Goal: Task Accomplishment & Management: Use online tool/utility

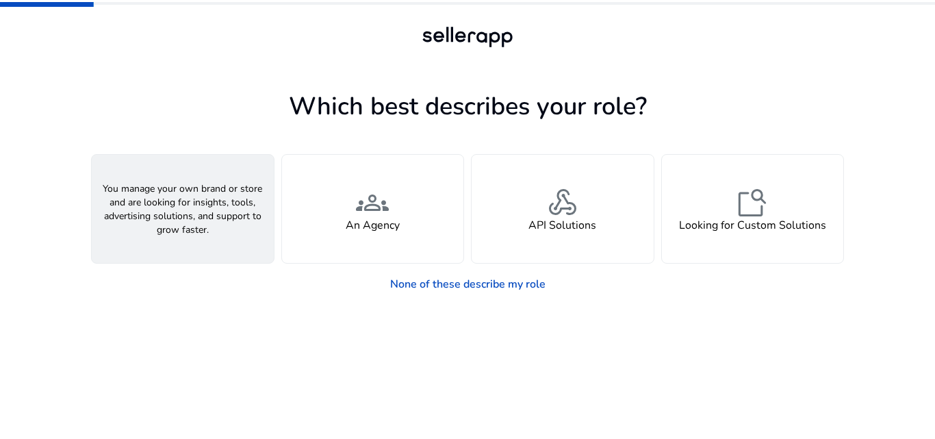
click at [188, 190] on span "person" at bounding box center [182, 202] width 33 height 33
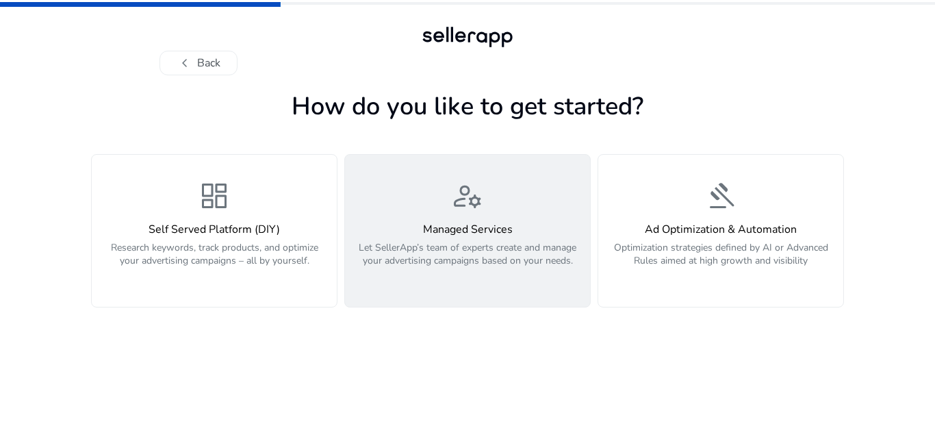
click at [476, 256] on p "Let SellerApp’s team of experts create and manage your advertising campaigns ba…" at bounding box center [467, 261] width 229 height 41
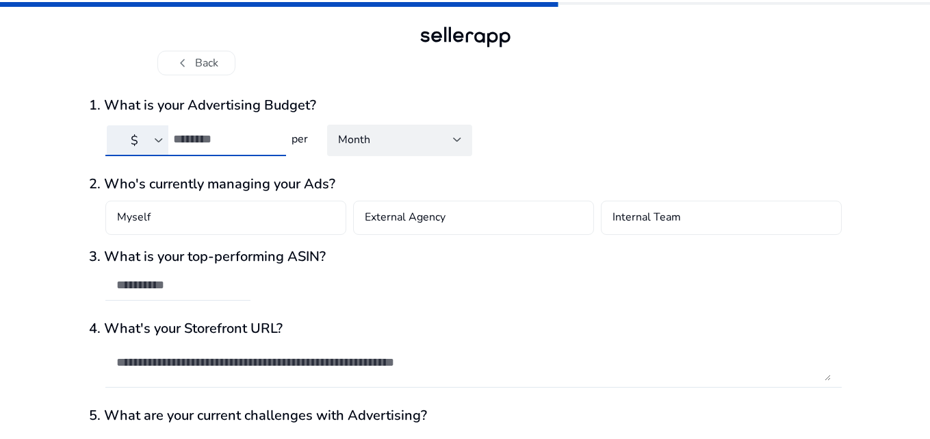
click at [210, 144] on input "number" at bounding box center [224, 138] width 102 height 15
click at [201, 143] on input "number" at bounding box center [224, 138] width 102 height 15
click at [398, 147] on div "Month" at bounding box center [395, 139] width 115 height 15
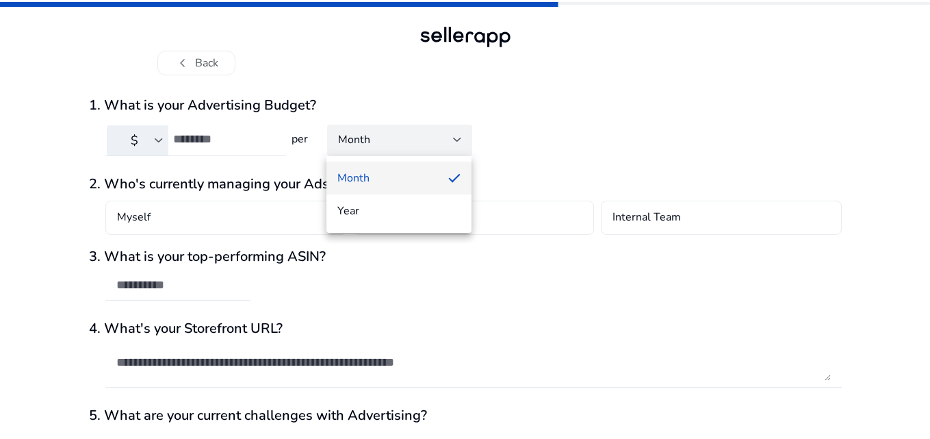
click at [220, 143] on div at bounding box center [465, 219] width 930 height 439
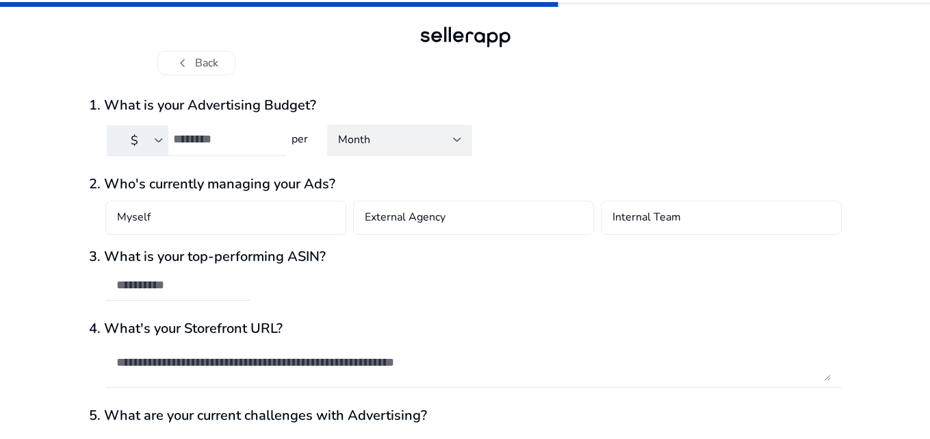
click at [219, 144] on input "**" at bounding box center [224, 138] width 102 height 15
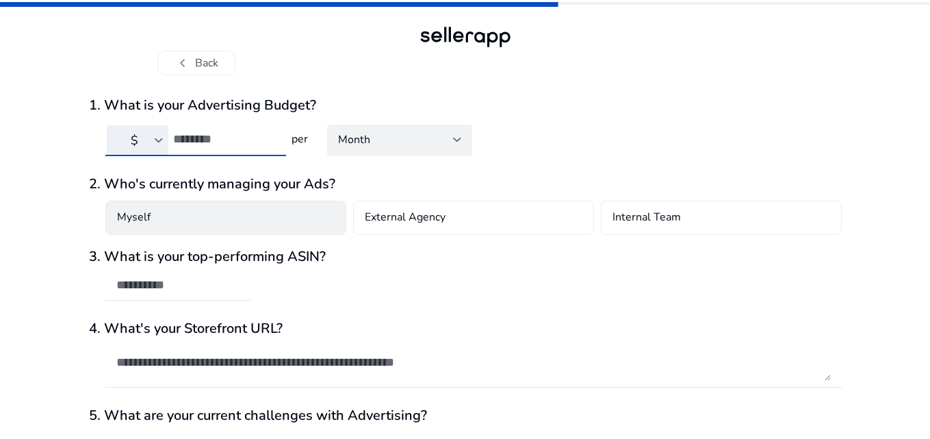
type input "***"
click at [275, 214] on div "Myself" at bounding box center [225, 218] width 241 height 34
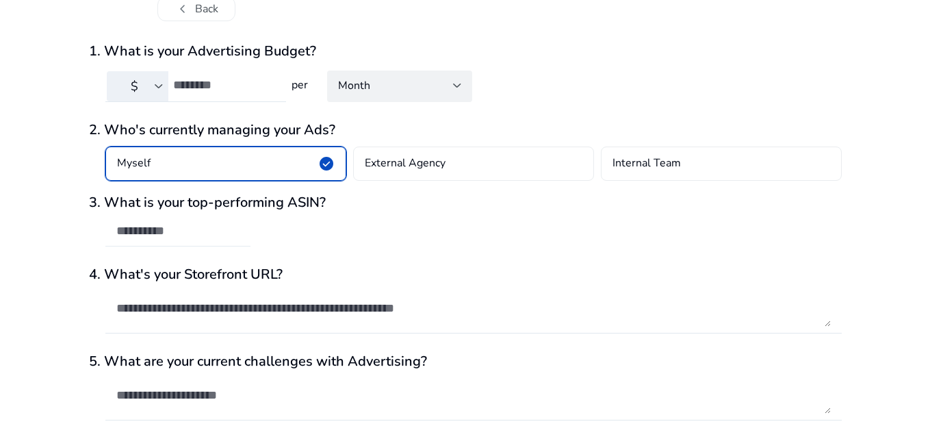
scroll to position [97, 0]
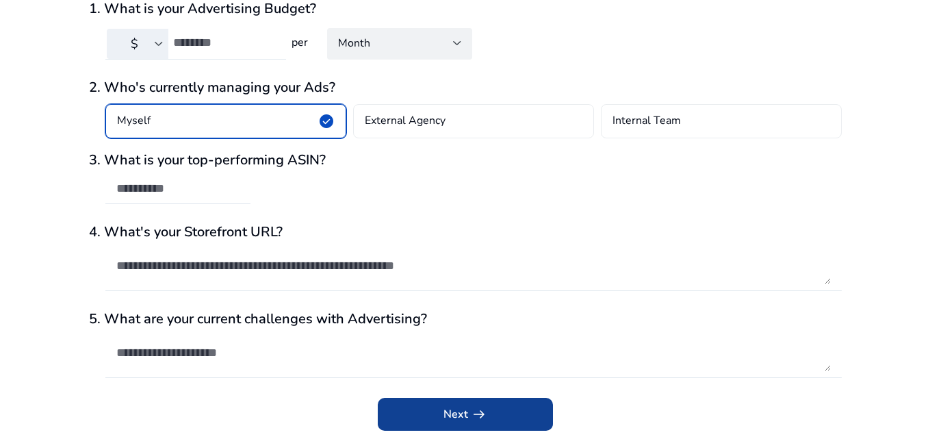
click at [479, 408] on span "arrow_right_alt" at bounding box center [479, 414] width 16 height 16
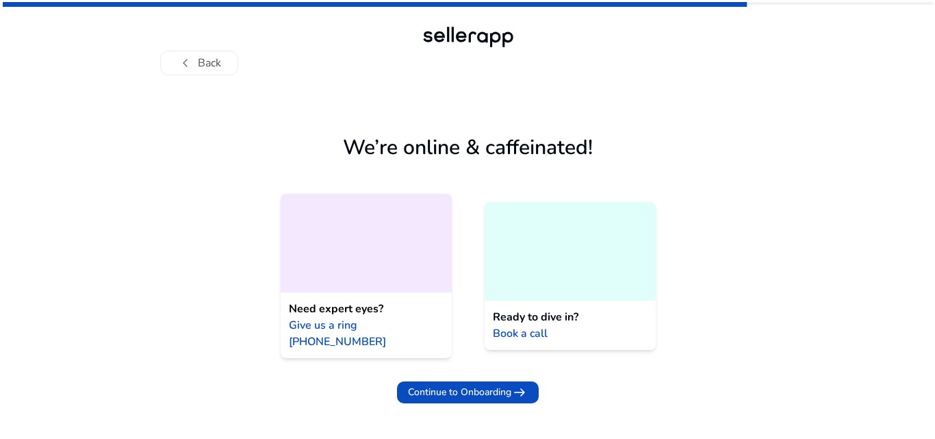
scroll to position [0, 0]
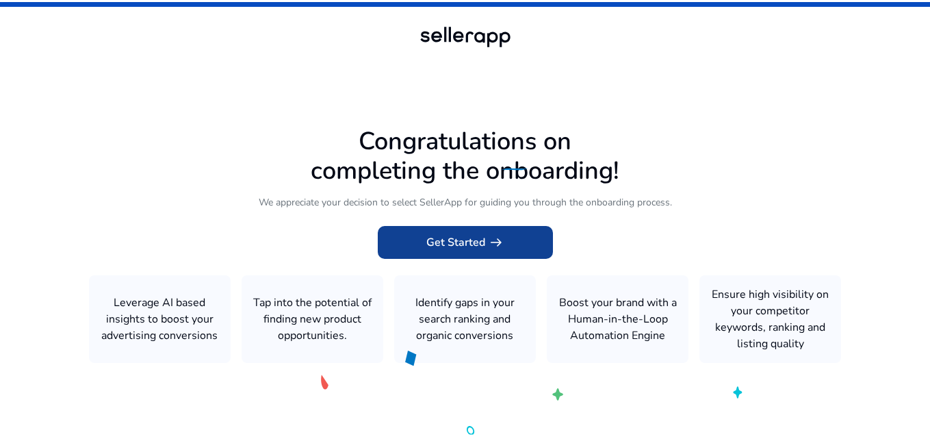
click at [505, 238] on span at bounding box center [465, 242] width 175 height 33
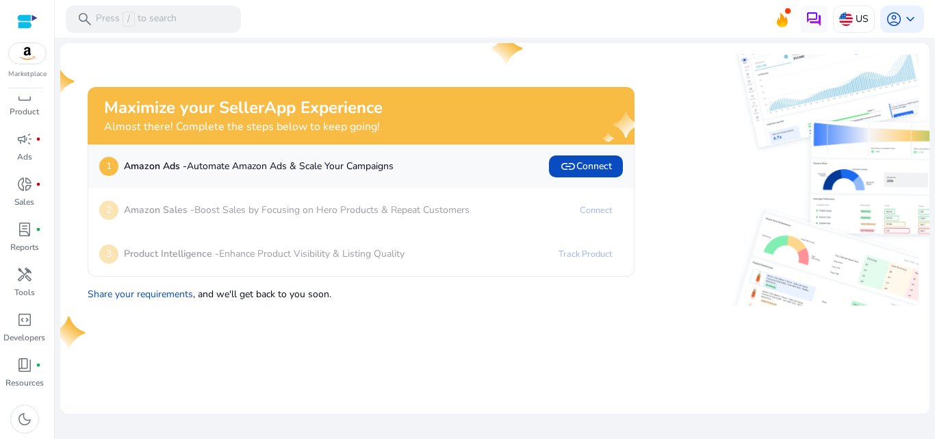
click at [31, 28] on div at bounding box center [27, 22] width 21 height 16
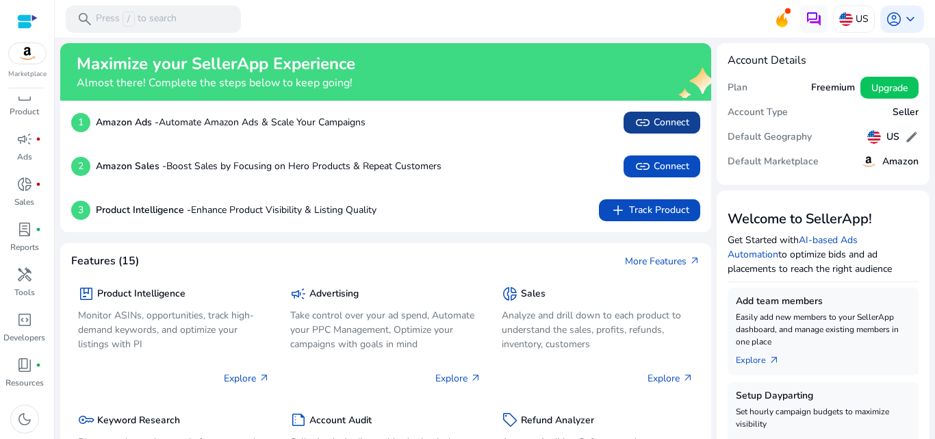
click at [624, 112] on span at bounding box center [662, 122] width 77 height 33
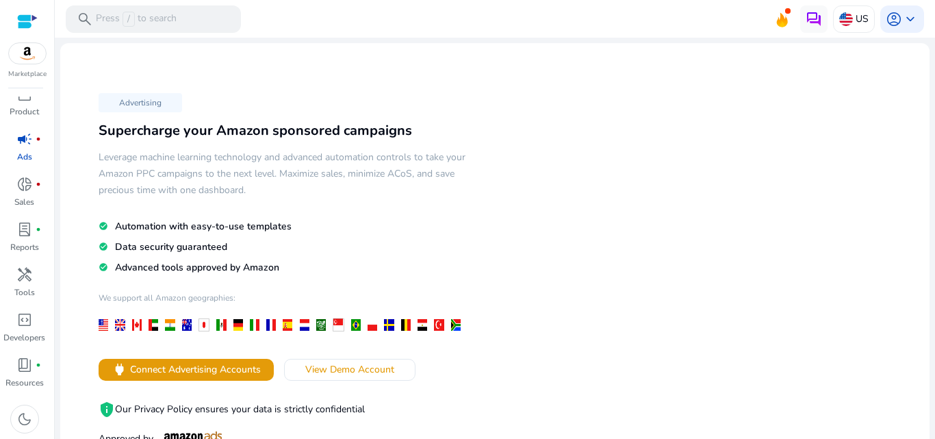
click at [27, 49] on img at bounding box center [27, 53] width 37 height 21
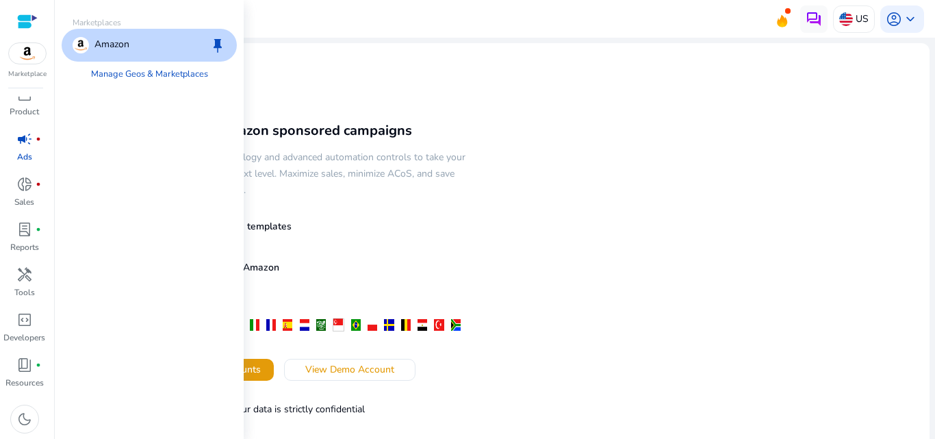
click at [169, 38] on div "Amazon keep" at bounding box center [149, 45] width 175 height 33
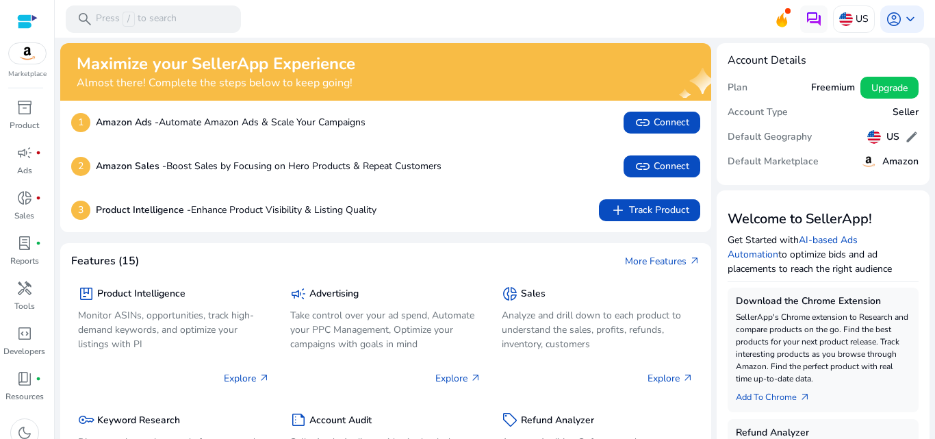
click at [30, 53] on img at bounding box center [27, 53] width 37 height 21
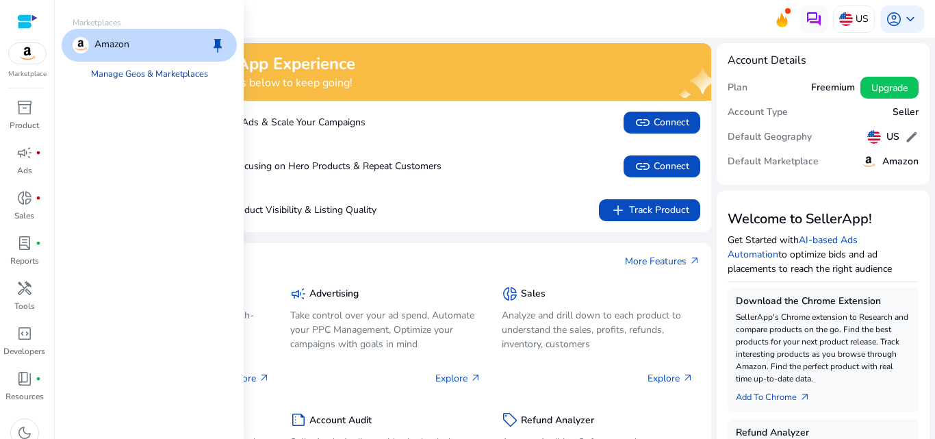
click at [183, 73] on link "Manage Geos & Marketplaces" at bounding box center [149, 74] width 139 height 25
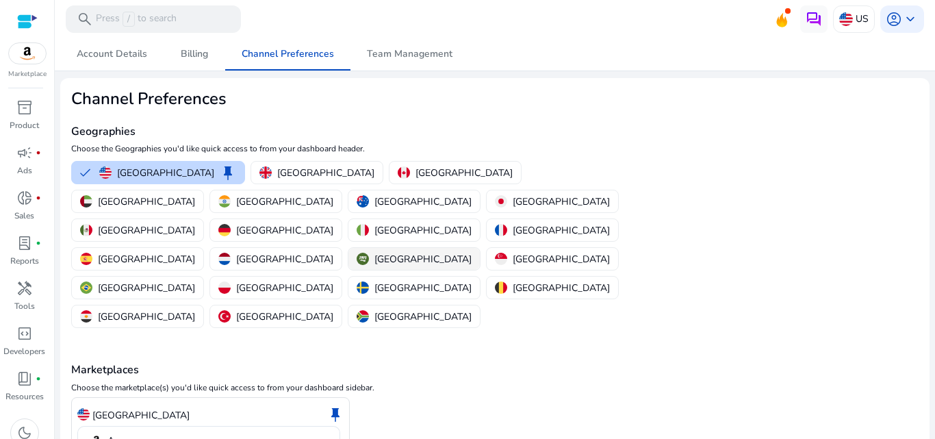
click at [348, 248] on button "[GEOGRAPHIC_DATA]" at bounding box center [413, 259] width 131 height 22
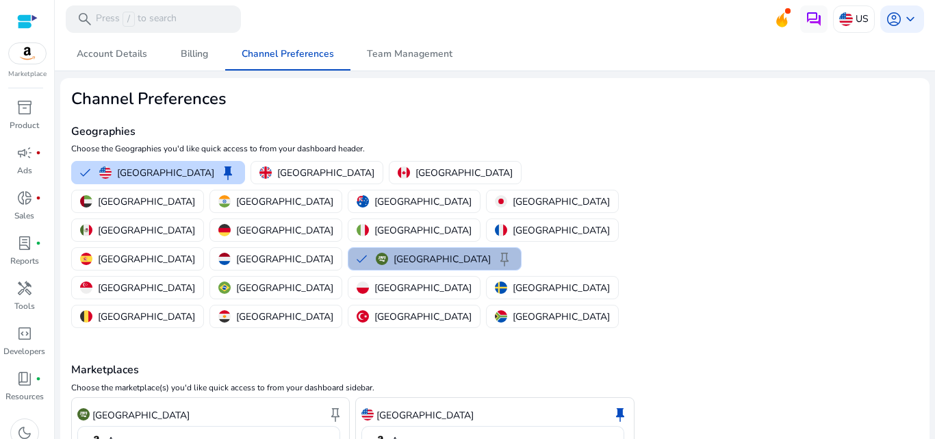
scroll to position [42, 0]
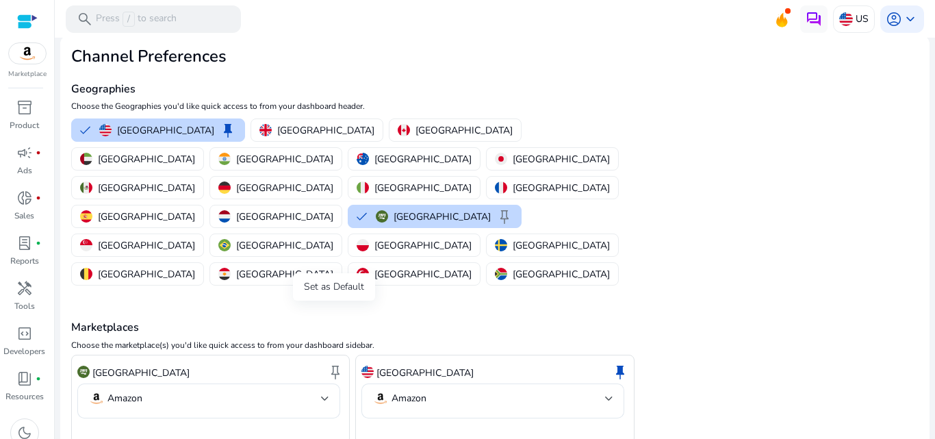
click at [338, 364] on span "keep" at bounding box center [335, 372] width 16 height 16
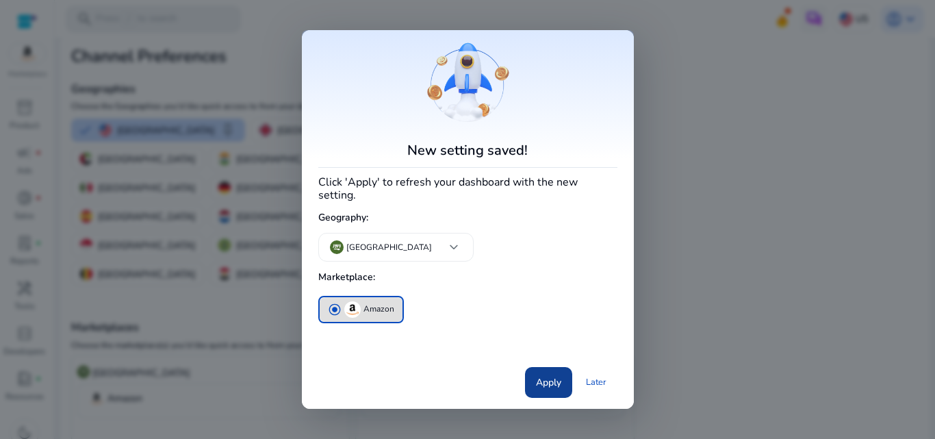
click at [551, 368] on span at bounding box center [548, 382] width 47 height 33
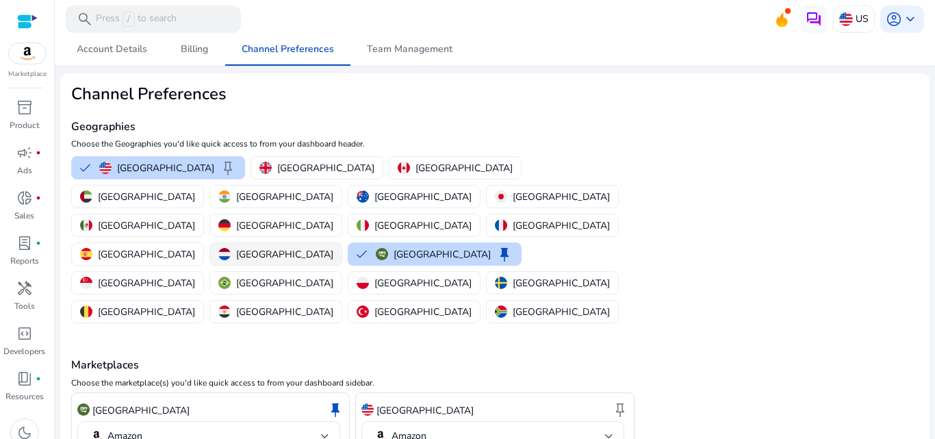
scroll to position [0, 0]
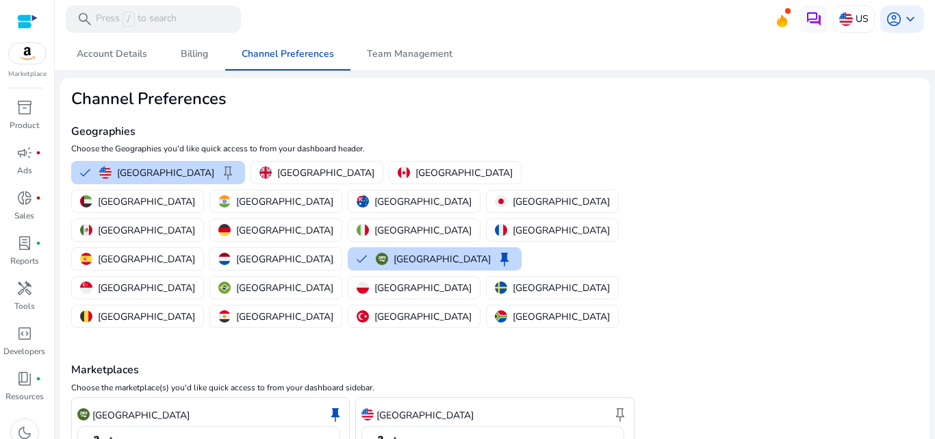
click at [24, 21] on div at bounding box center [27, 22] width 21 height 16
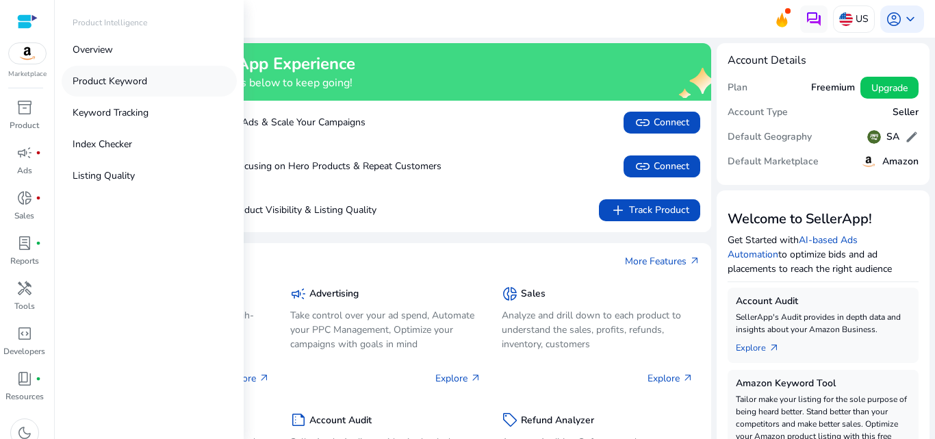
click at [142, 77] on p "Product Keyword" at bounding box center [110, 81] width 75 height 14
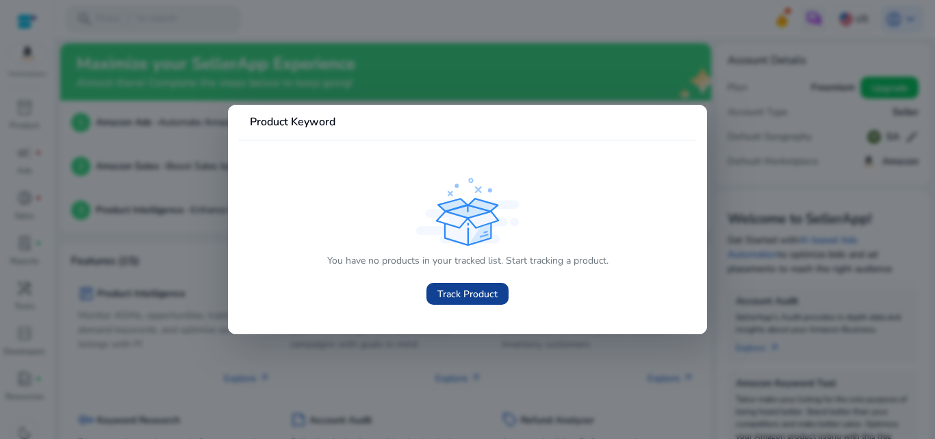
click at [480, 304] on span at bounding box center [468, 293] width 82 height 33
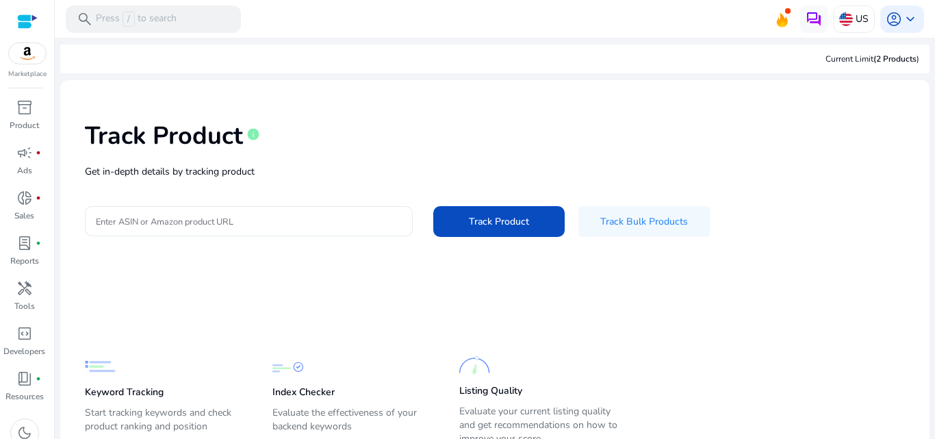
click at [230, 216] on input "Enter ASIN or Amazon product URL" at bounding box center [249, 221] width 306 height 15
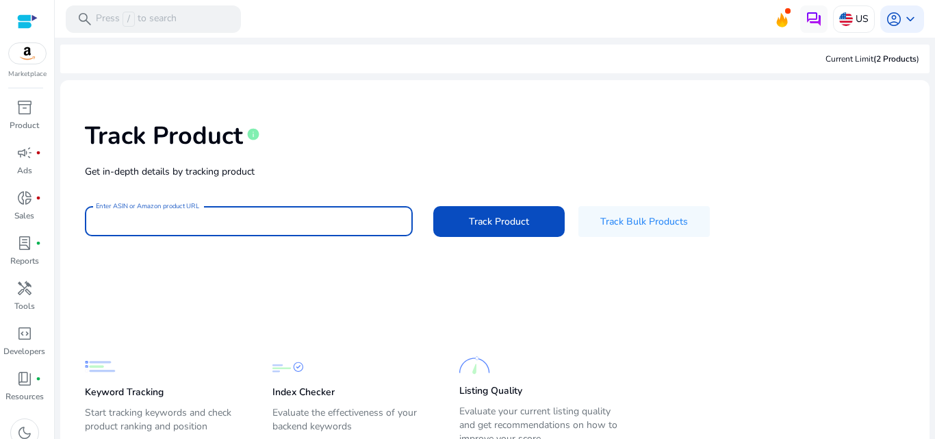
paste input "**********"
type input "**********"
click at [498, 220] on span "Track Product" at bounding box center [499, 221] width 60 height 14
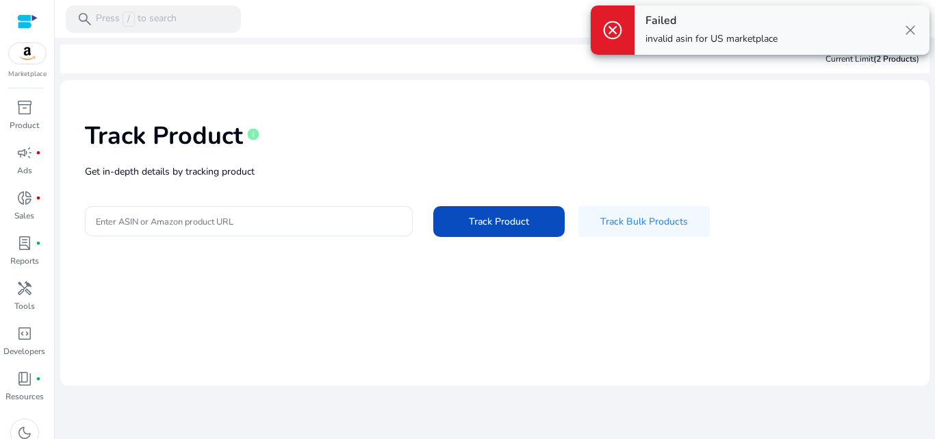
click at [753, 102] on div "Track Product info Get in-depth details by tracking product Enter ASIN or Amazo…" at bounding box center [495, 177] width 848 height 173
click at [908, 29] on span "close" at bounding box center [910, 30] width 16 height 16
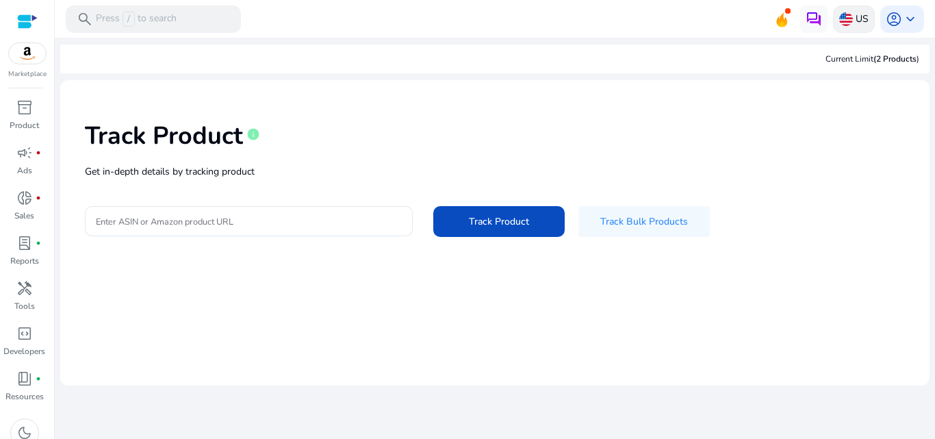
click at [860, 18] on p "US" at bounding box center [862, 19] width 13 height 24
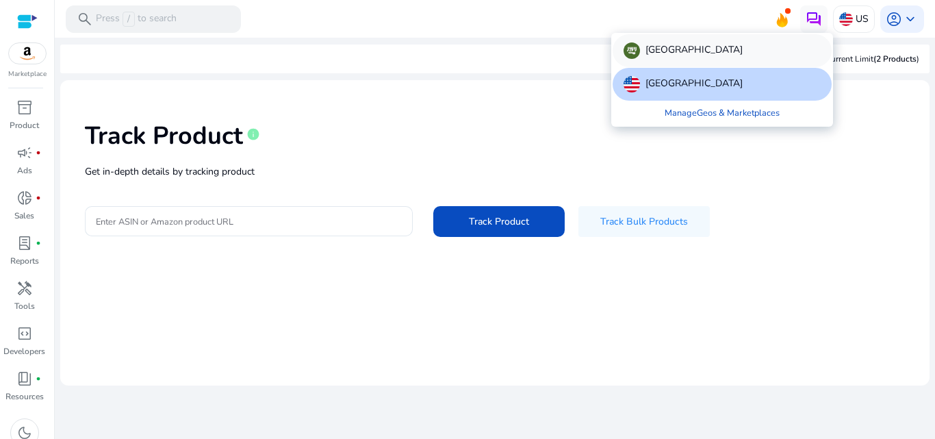
click at [735, 44] on div "[GEOGRAPHIC_DATA]" at bounding box center [722, 50] width 219 height 33
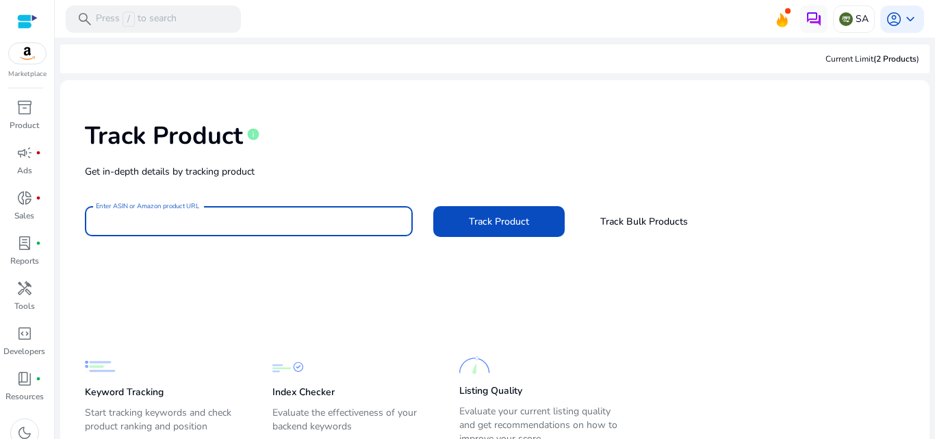
click at [197, 222] on input "Enter ASIN or Amazon product URL" at bounding box center [249, 221] width 306 height 15
paste input "**********"
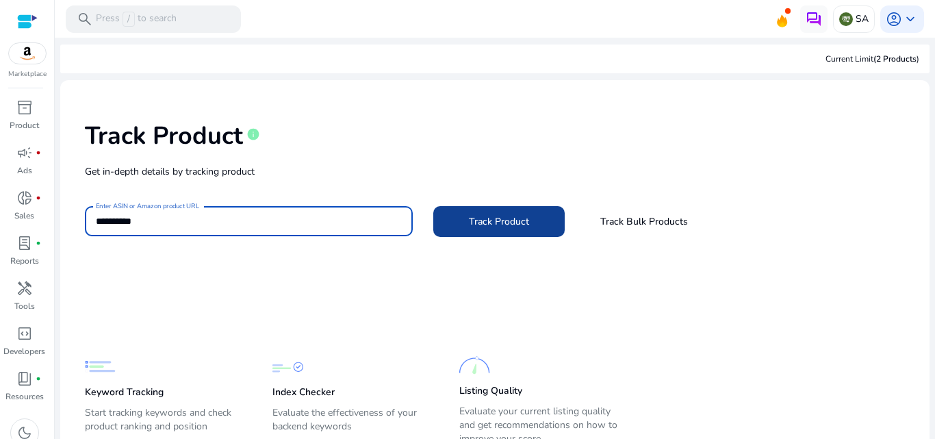
type input "**********"
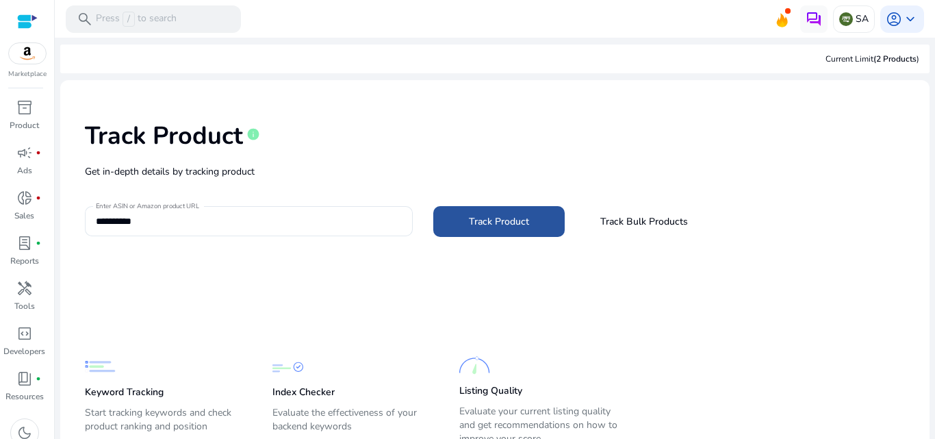
click at [515, 215] on span "Track Product" at bounding box center [499, 221] width 60 height 14
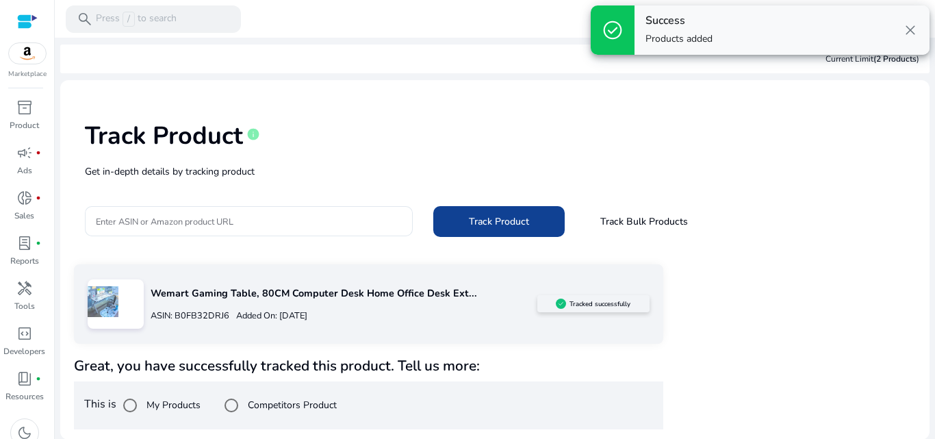
scroll to position [1, 0]
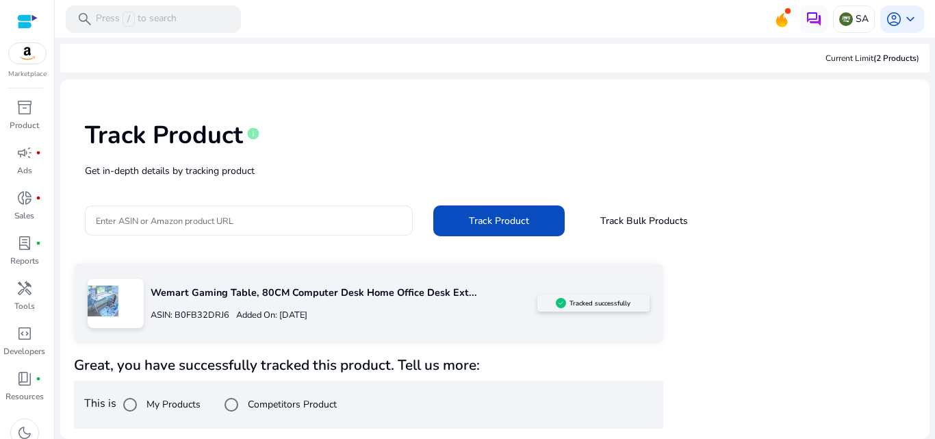
click at [376, 127] on div "Track Product info" at bounding box center [495, 132] width 820 height 56
click at [307, 310] on p "Added On: October 1, 2025" at bounding box center [268, 315] width 78 height 13
click at [90, 297] on img at bounding box center [103, 300] width 31 height 31
drag, startPoint x: 128, startPoint y: 306, endPoint x: 192, endPoint y: 298, distance: 64.8
click at [192, 298] on div "Wemart Gaming Table, 80CM Computer Desk Home Office Desk Ext... ASIN: B0FB32DRJ…" at bounding box center [368, 303] width 589 height 79
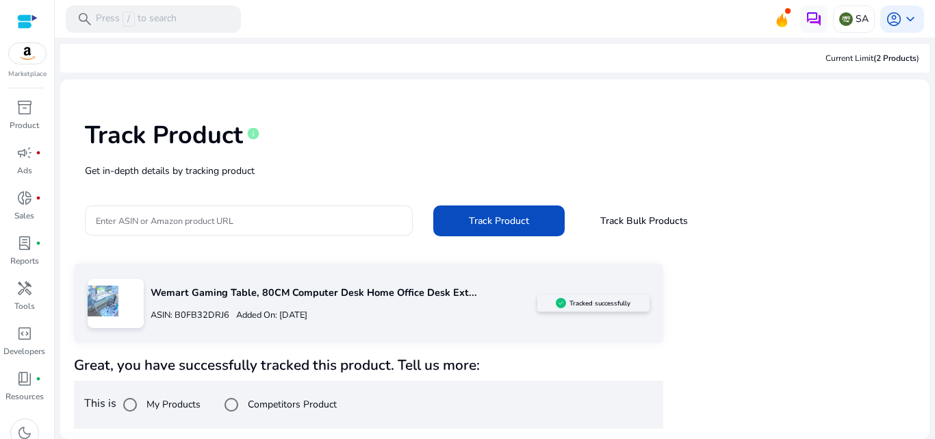
click at [234, 310] on p "Added On: October 1, 2025" at bounding box center [268, 315] width 78 height 13
click at [666, 224] on span "Track Bulk Products" at bounding box center [644, 221] width 88 height 14
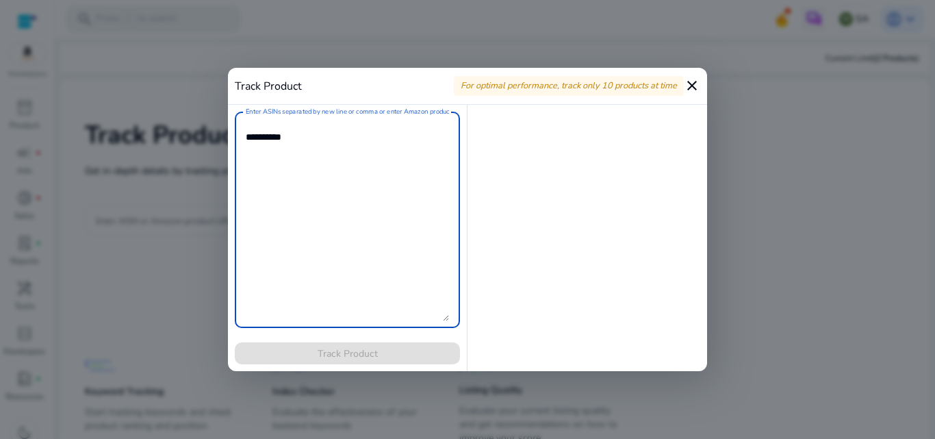
paste textarea "**********"
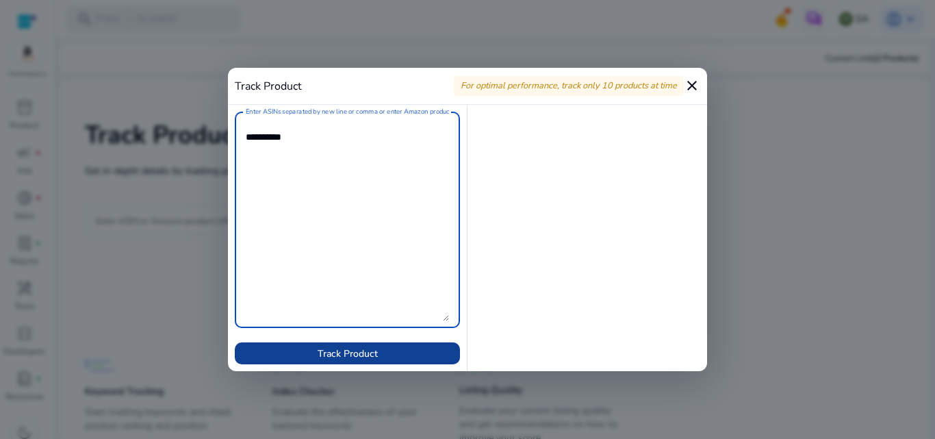
type textarea "**********"
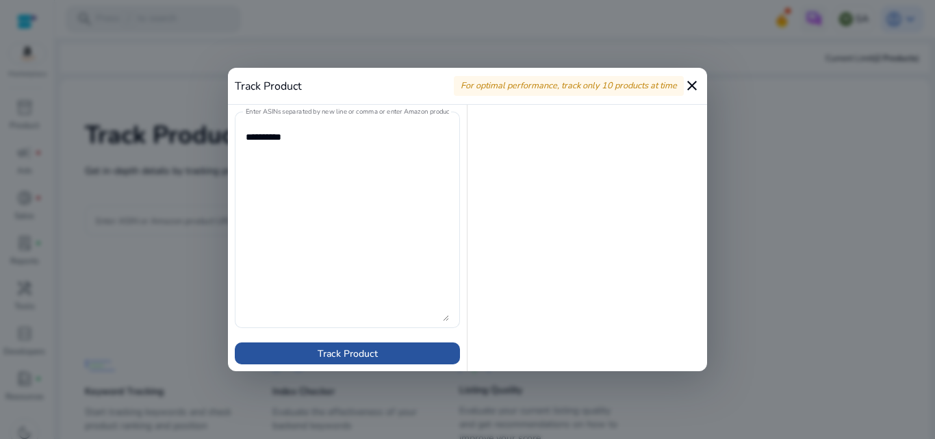
click at [361, 351] on span "Track Product" at bounding box center [348, 353] width 60 height 14
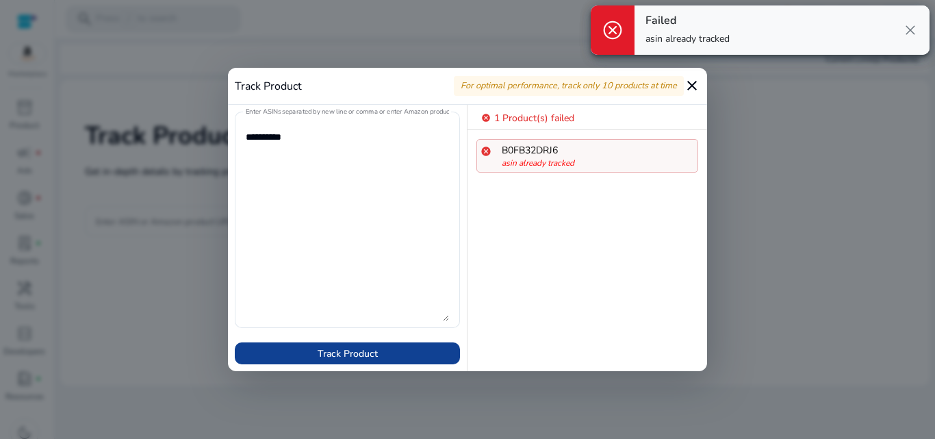
scroll to position [0, 0]
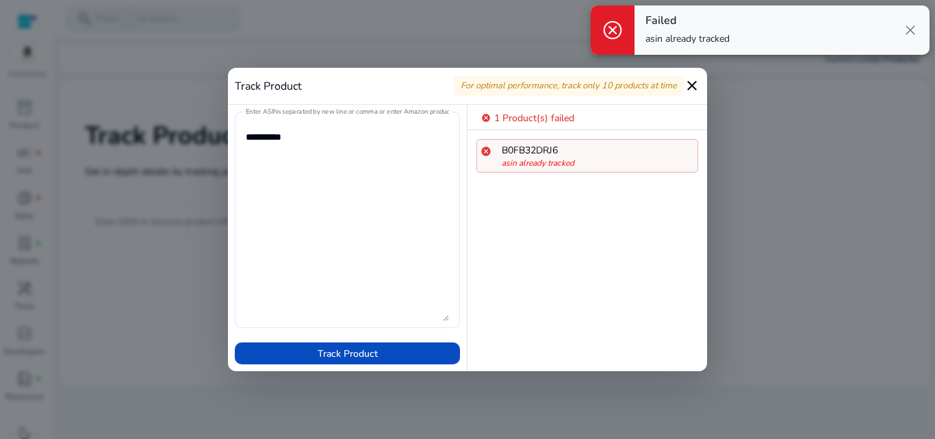
click at [694, 85] on mat-icon "close" at bounding box center [692, 85] width 16 height 16
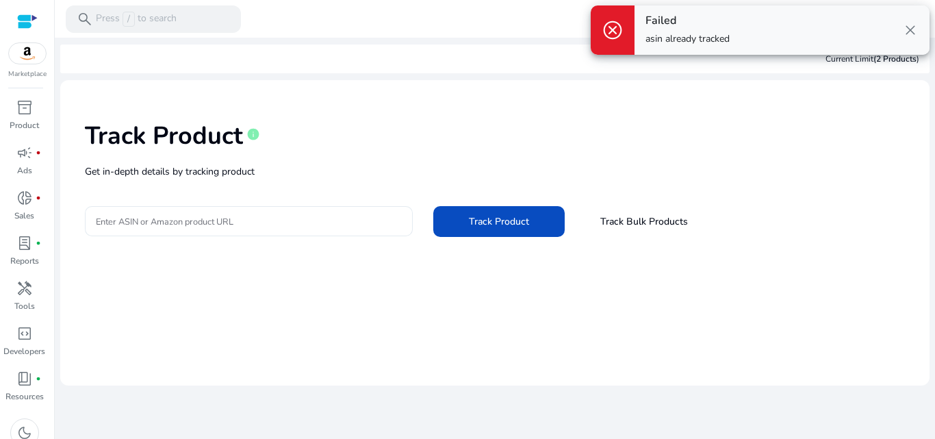
click at [294, 227] on input "Enter ASIN or Amazon product URL" at bounding box center [249, 221] width 306 height 15
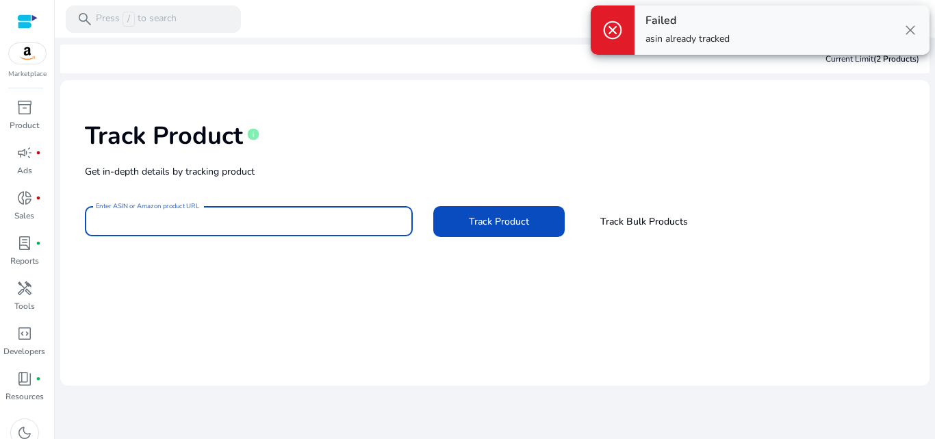
paste input "**********"
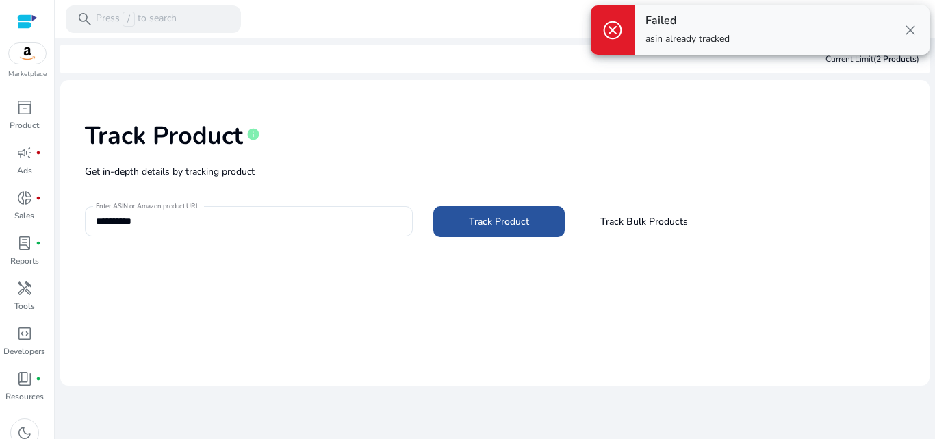
click at [494, 220] on span "Track Product" at bounding box center [499, 221] width 60 height 14
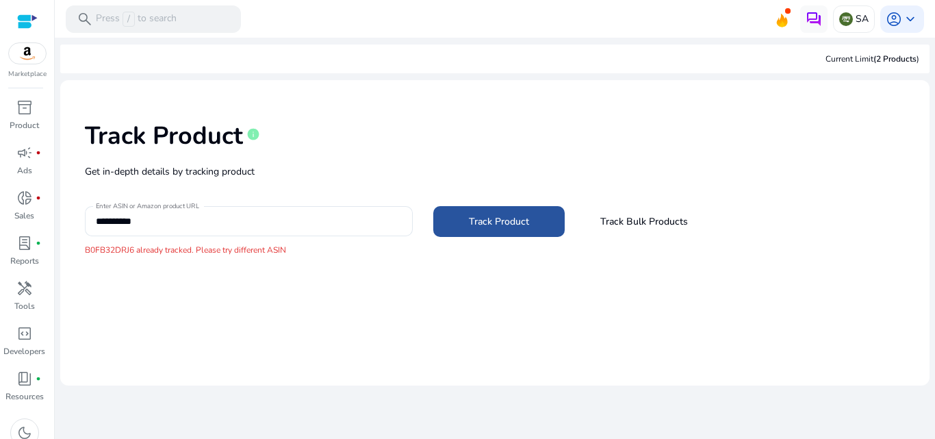
click at [495, 227] on span "Track Product" at bounding box center [499, 221] width 60 height 14
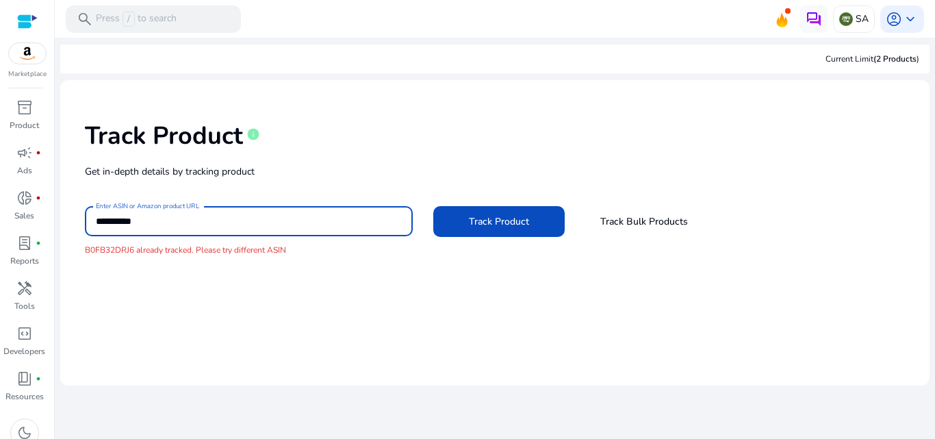
click at [322, 225] on input "**********" at bounding box center [249, 221] width 306 height 15
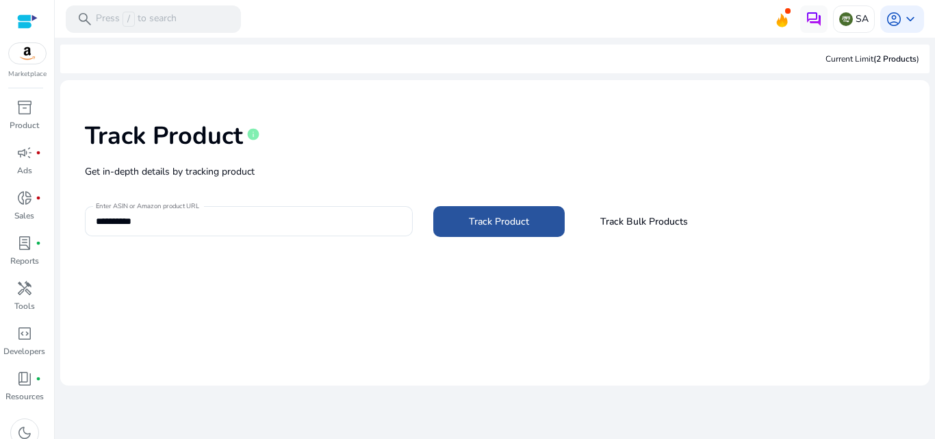
click at [473, 214] on span "Track Product" at bounding box center [499, 221] width 60 height 14
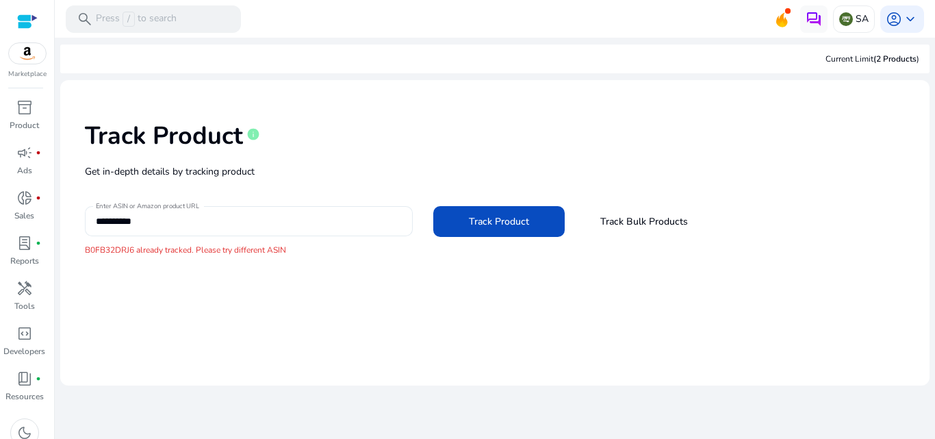
click at [252, 225] on input "**********" at bounding box center [249, 221] width 306 height 15
paste input
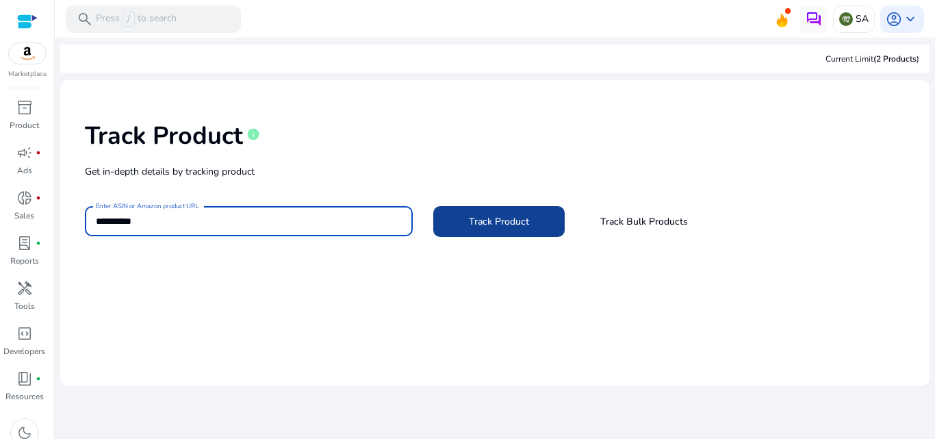
type input "**********"
click at [457, 222] on span at bounding box center [498, 221] width 131 height 33
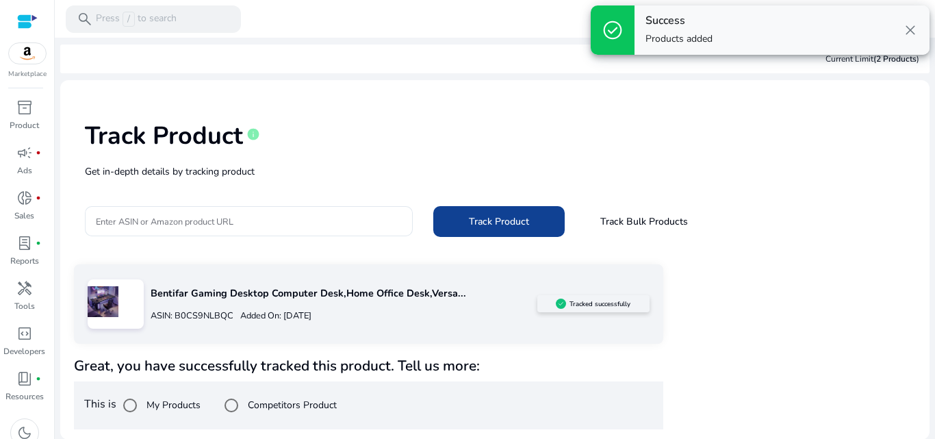
scroll to position [1, 0]
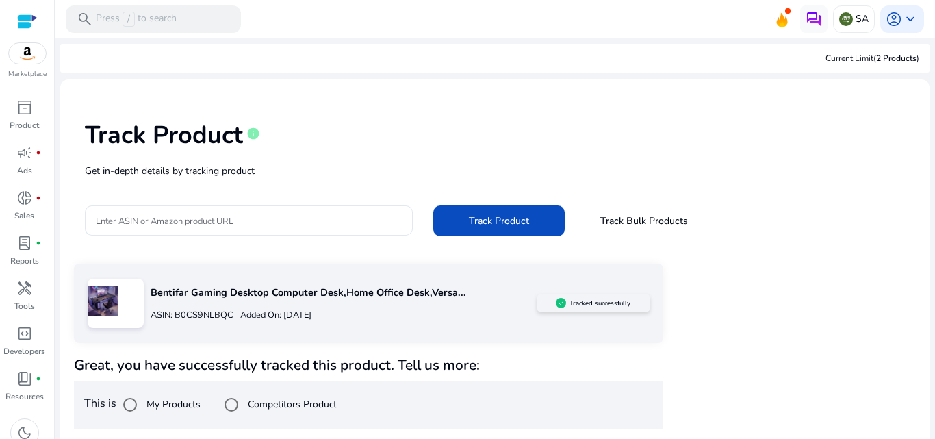
click at [448, 338] on div "Bentifar Gaming Desktop Computer Desk,Home Office Desk,Versa... ASIN: B0CS9NLBQ…" at bounding box center [368, 303] width 589 height 79
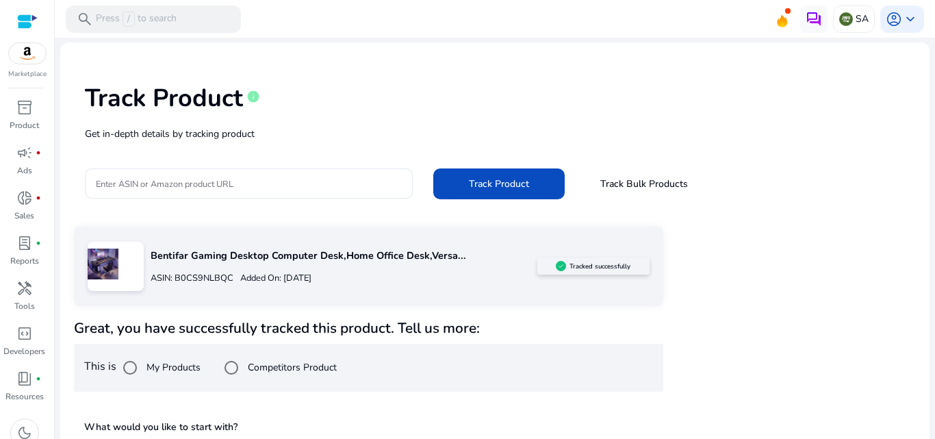
scroll to position [161, 0]
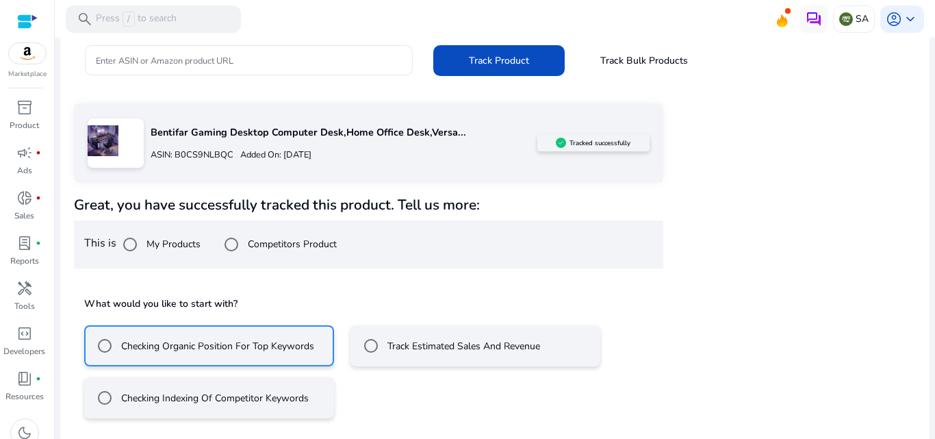
click at [374, 304] on h5 "What would you like to start with?" at bounding box center [368, 304] width 569 height 14
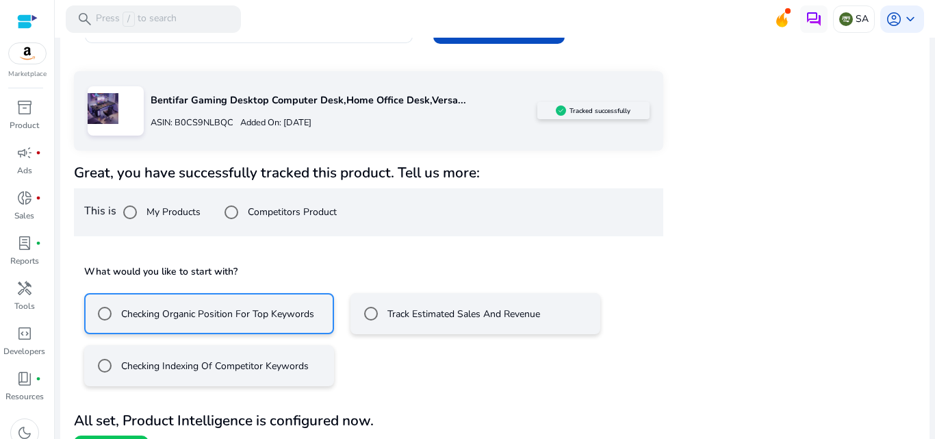
scroll to position [222, 0]
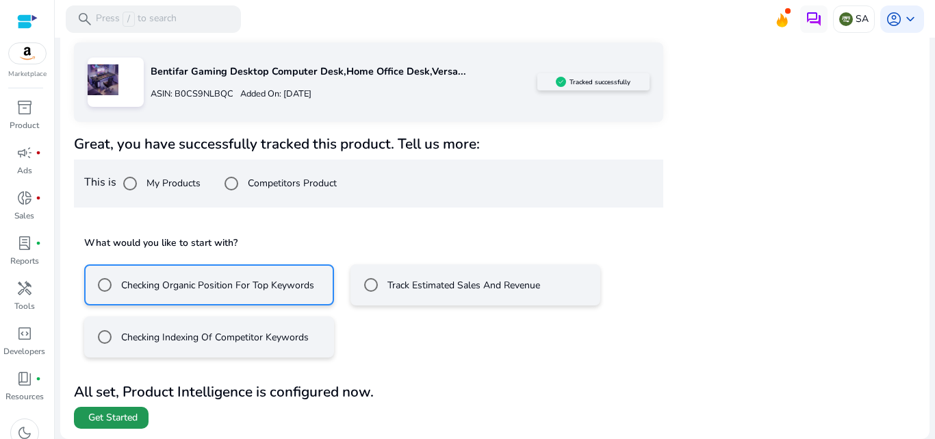
click at [112, 413] on span "Get Started" at bounding box center [112, 418] width 49 height 14
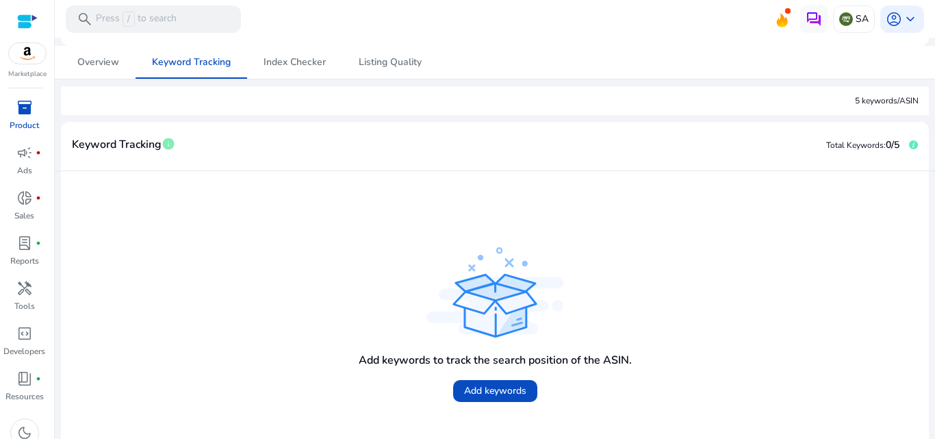
scroll to position [196, 0]
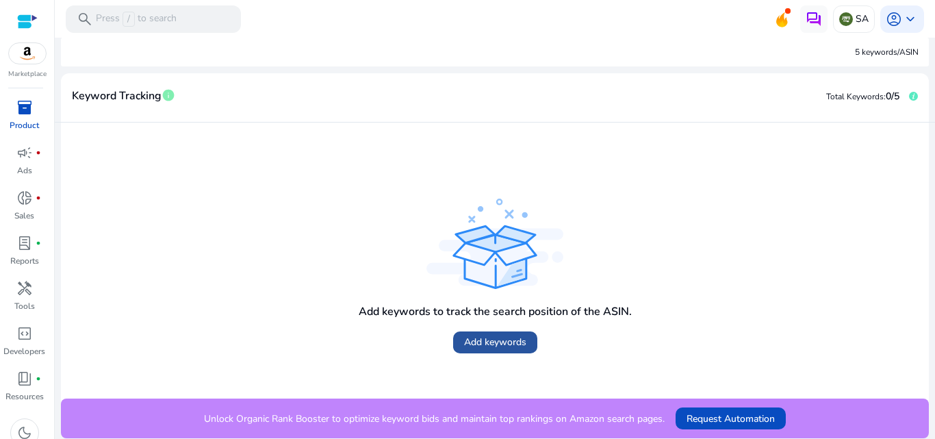
click at [464, 343] on span "Add keywords" at bounding box center [495, 342] width 62 height 14
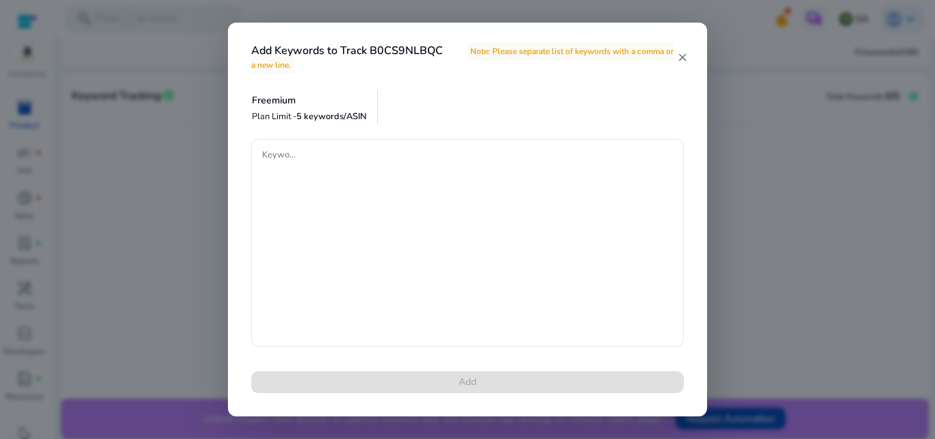
click at [682, 56] on mat-icon "close" at bounding box center [682, 57] width 11 height 12
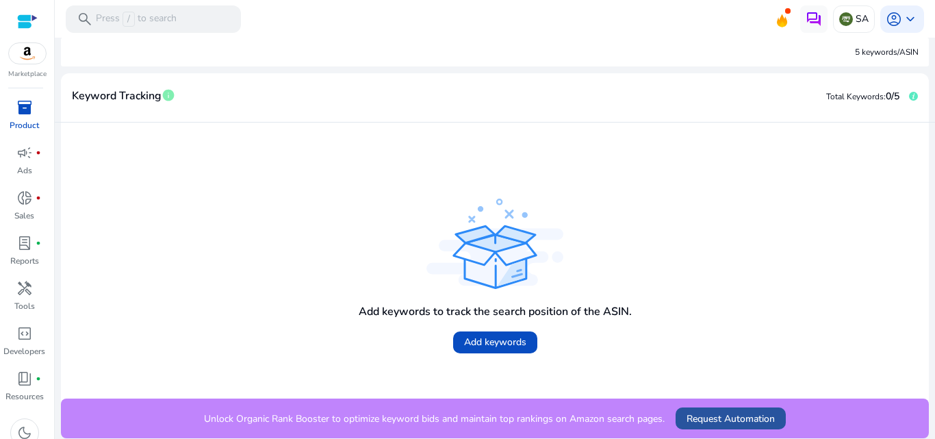
click at [687, 420] on span "Request Automation" at bounding box center [731, 418] width 88 height 14
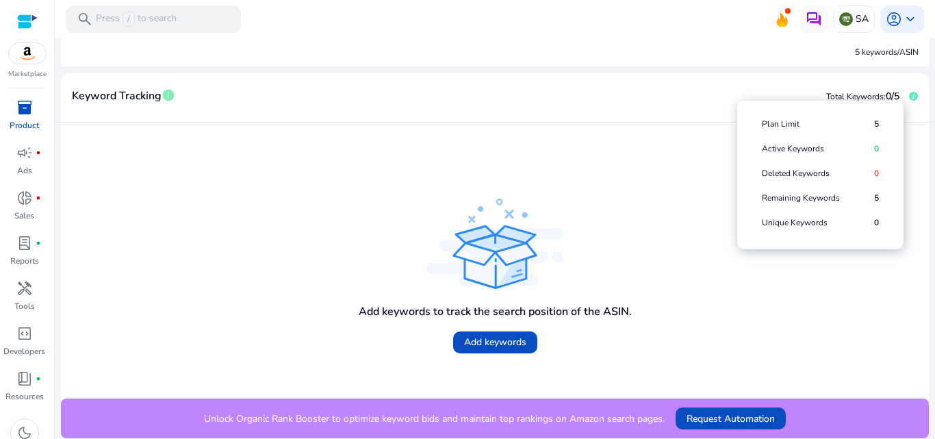
click at [909, 93] on icon at bounding box center [913, 96] width 9 height 9
click at [814, 118] on span "Plan Limit" at bounding box center [798, 123] width 72 height 11
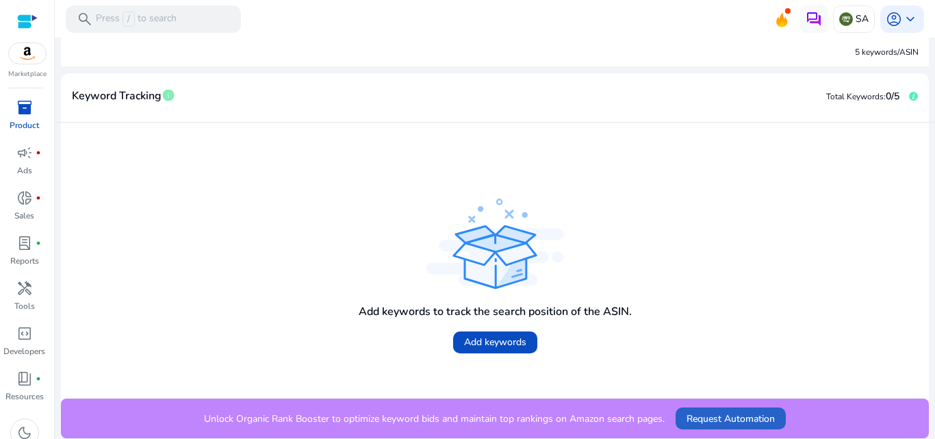
click at [342, 185] on div "Add keywords to track the search position of the ASIN. Add keywords" at bounding box center [495, 260] width 846 height 254
click at [561, 311] on h4 "Add keywords to track the search position of the ASIN." at bounding box center [495, 311] width 273 height 13
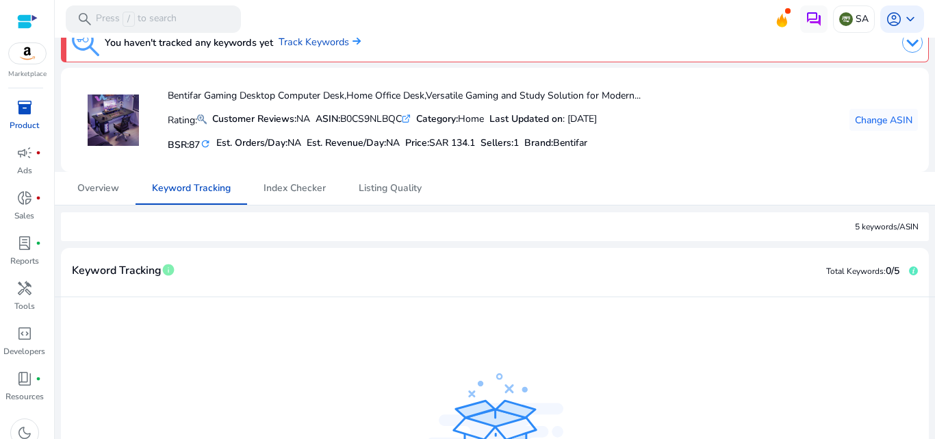
scroll to position [0, 0]
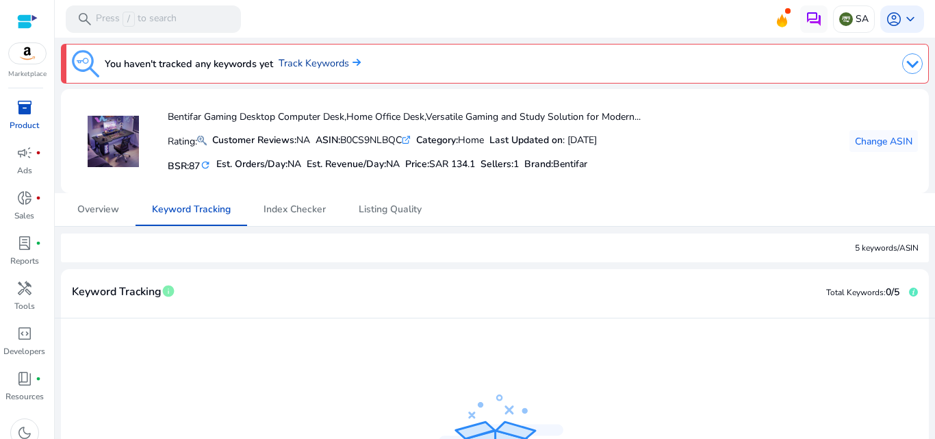
click at [345, 64] on link "Track Keywords" at bounding box center [320, 63] width 82 height 15
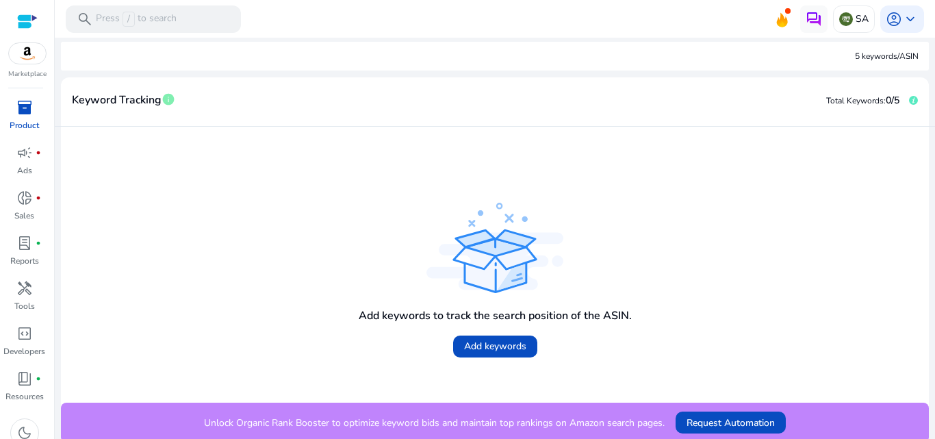
scroll to position [196, 0]
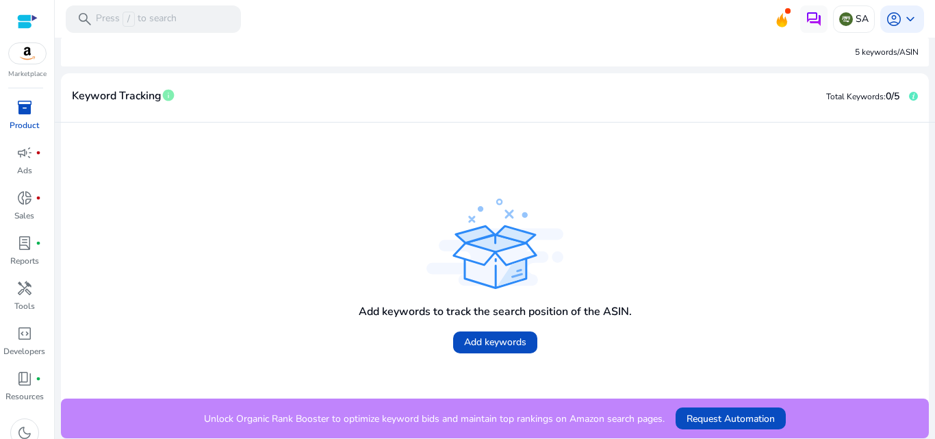
click at [557, 420] on p "Unlock Organic Rank Booster to optimize keyword bids and maintain top rankings …" at bounding box center [434, 418] width 461 height 14
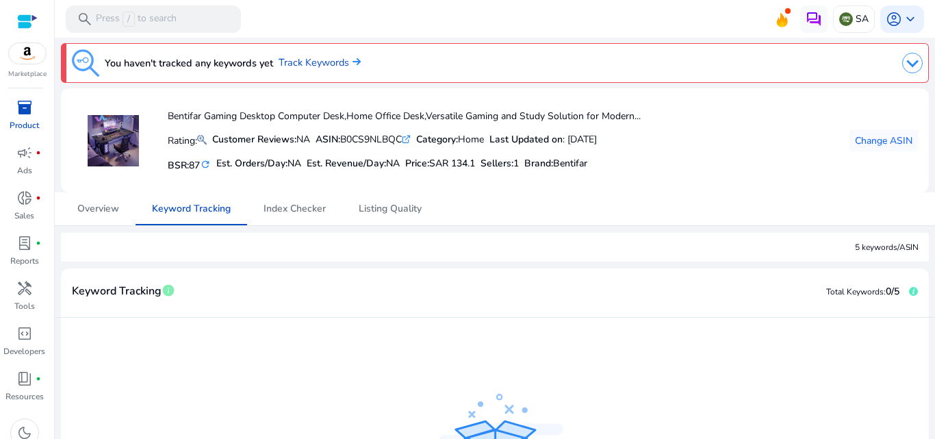
scroll to position [0, 0]
click at [298, 208] on span "Index Checker" at bounding box center [295, 210] width 62 height 10
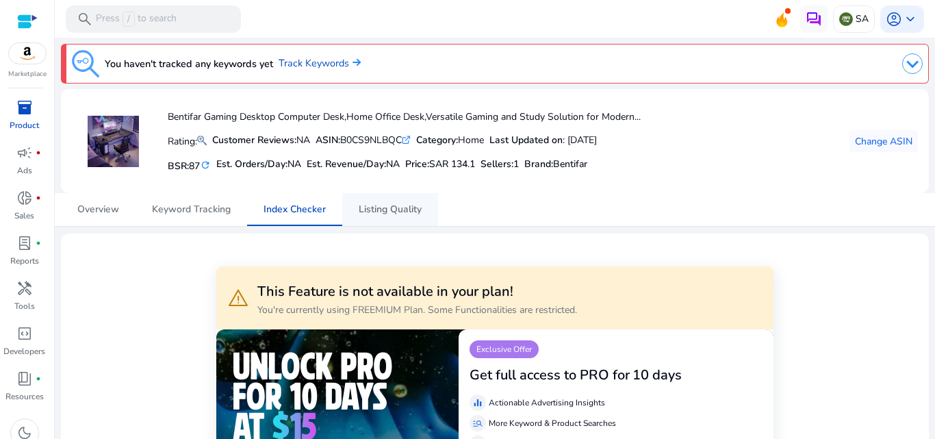
click at [363, 212] on span "Listing Quality" at bounding box center [390, 210] width 63 height 10
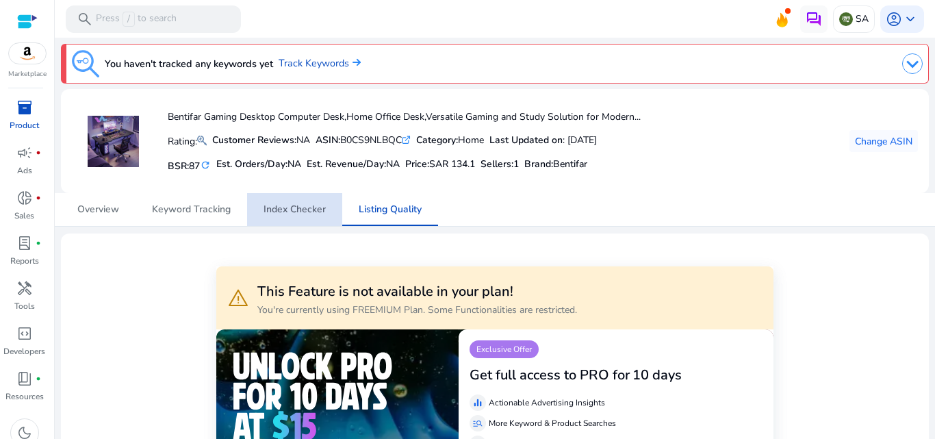
click at [283, 205] on span "Index Checker" at bounding box center [295, 210] width 62 height 10
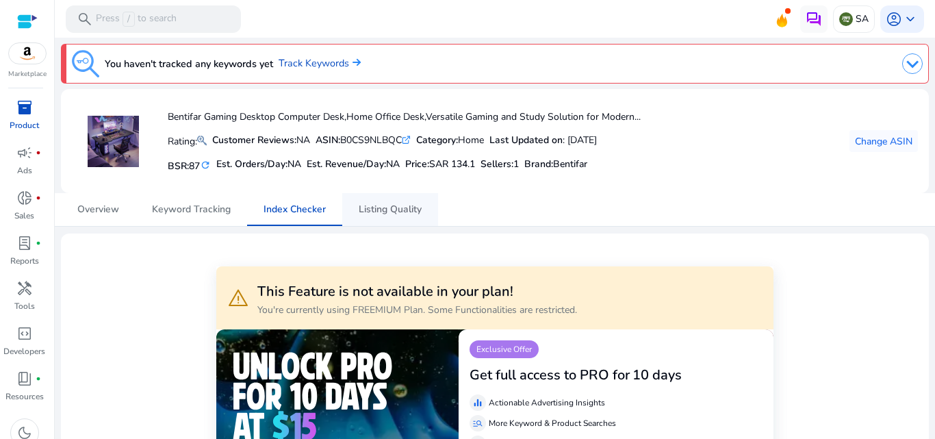
click at [372, 207] on span "Listing Quality" at bounding box center [390, 210] width 63 height 10
click at [80, 205] on span "Overview" at bounding box center [98, 210] width 42 height 10
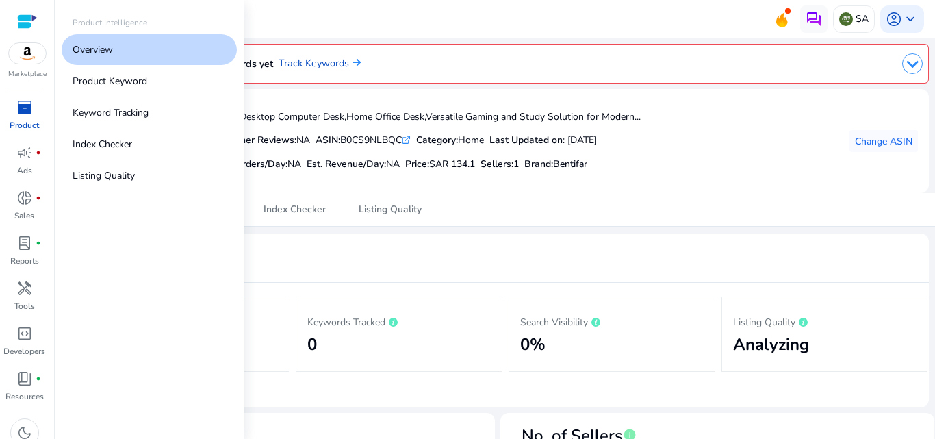
click at [21, 105] on span "inventory_2" at bounding box center [24, 107] width 16 height 16
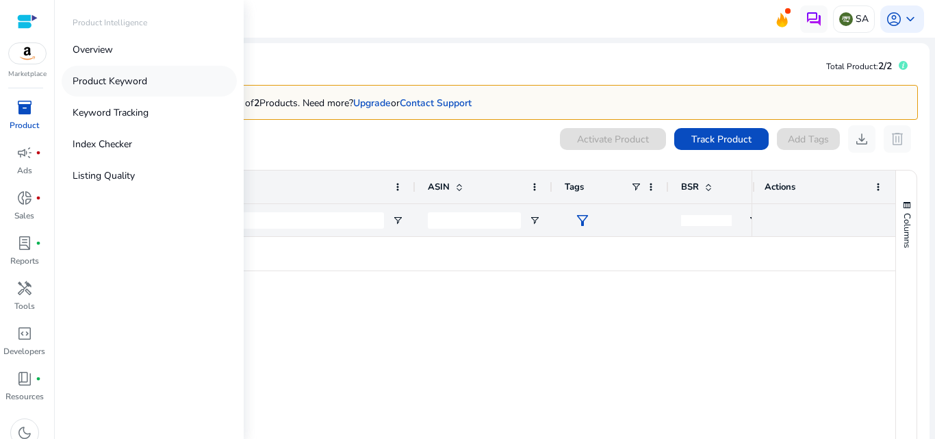
click at [163, 86] on link "Product Keyword" at bounding box center [149, 81] width 175 height 31
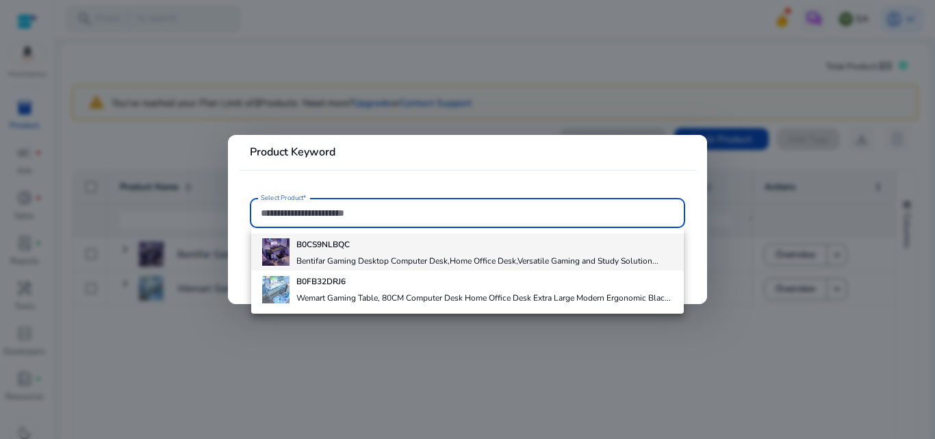
click at [364, 252] on div "B0CS9NLBQC Bentifar Gaming Desktop Computer Desk,Home Office Desk,Versatile Gam…" at bounding box center [477, 251] width 362 height 37
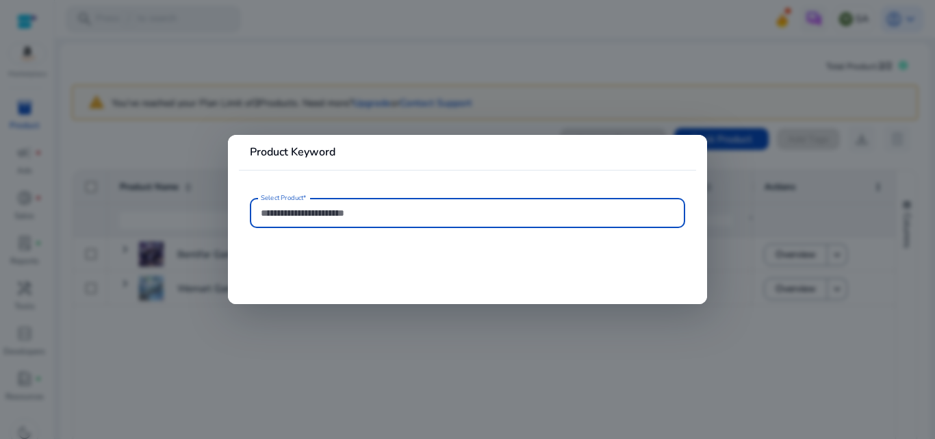
type input "**********"
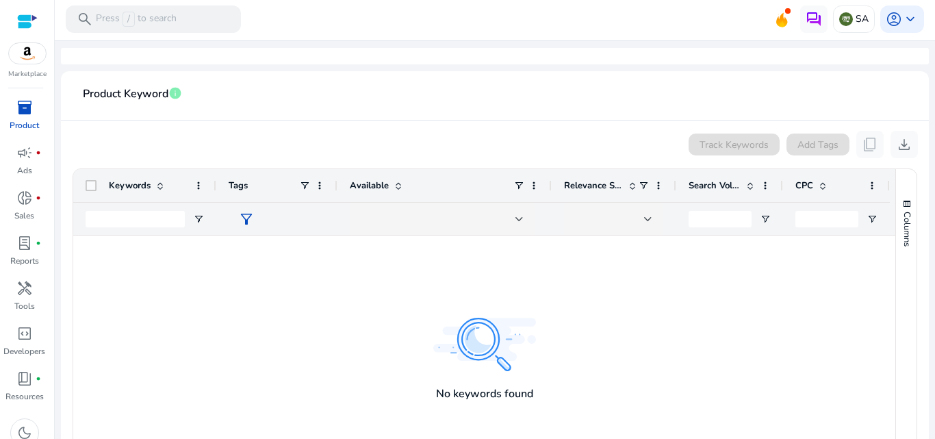
scroll to position [256, 0]
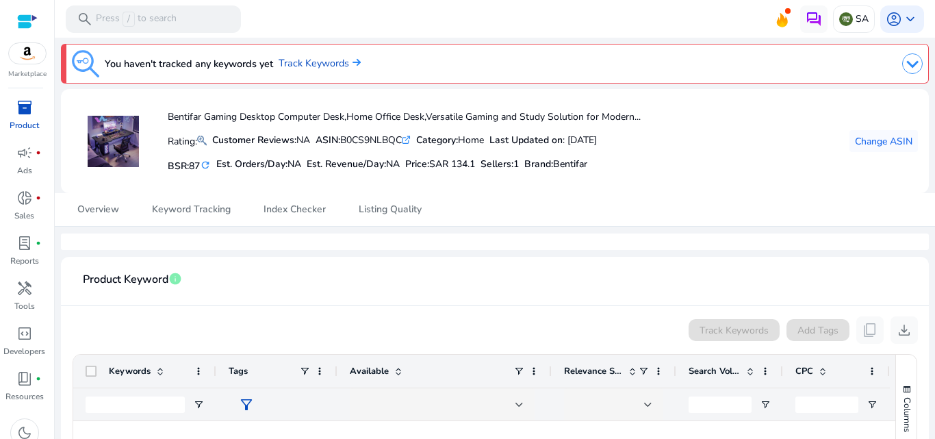
scroll to position [256, 0]
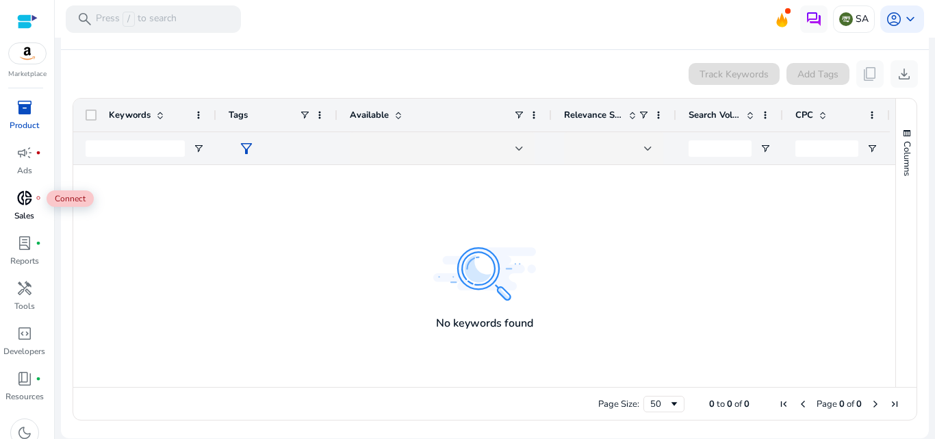
click at [23, 194] on span "donut_small" at bounding box center [24, 198] width 16 height 16
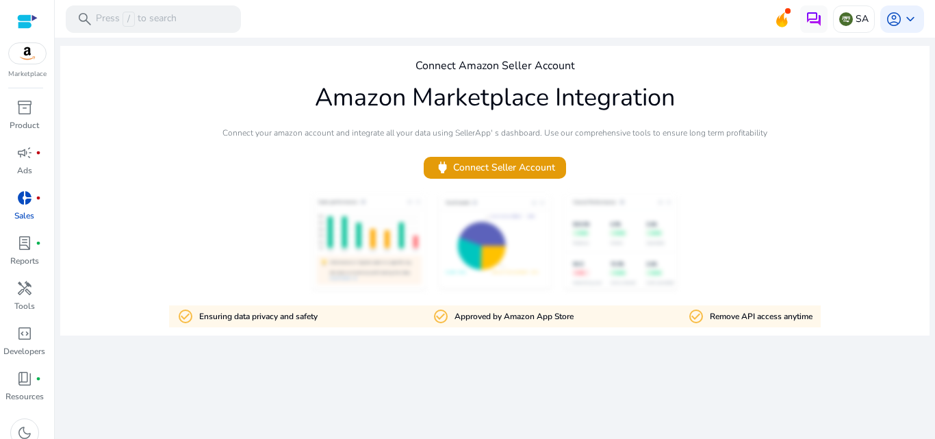
click at [29, 17] on div at bounding box center [27, 22] width 21 height 16
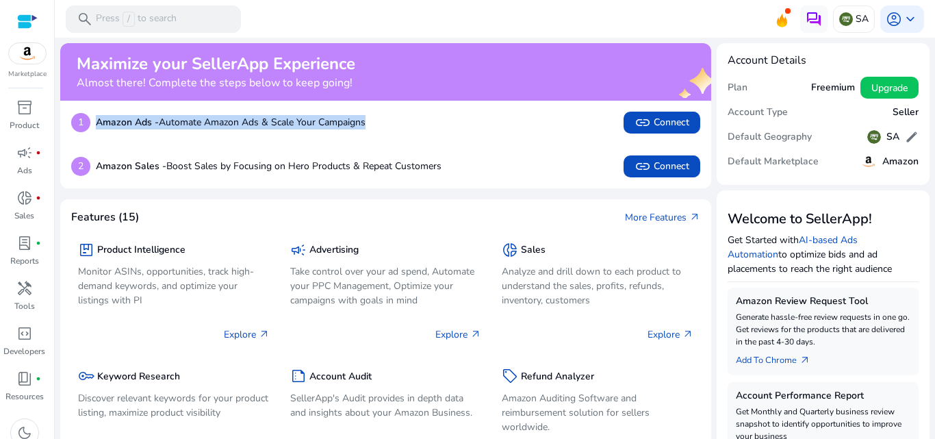
drag, startPoint x: 97, startPoint y: 116, endPoint x: 400, endPoint y: 108, distance: 302.7
click at [400, 110] on div "1 Amazon Ads - Automate Amazon Ads & Scale Your Campaigns link Connect" at bounding box center [385, 123] width 651 height 44
click at [400, 118] on div "1 Amazon Ads - Automate Amazon Ads & Scale Your Campaigns link Connect" at bounding box center [385, 123] width 629 height 22
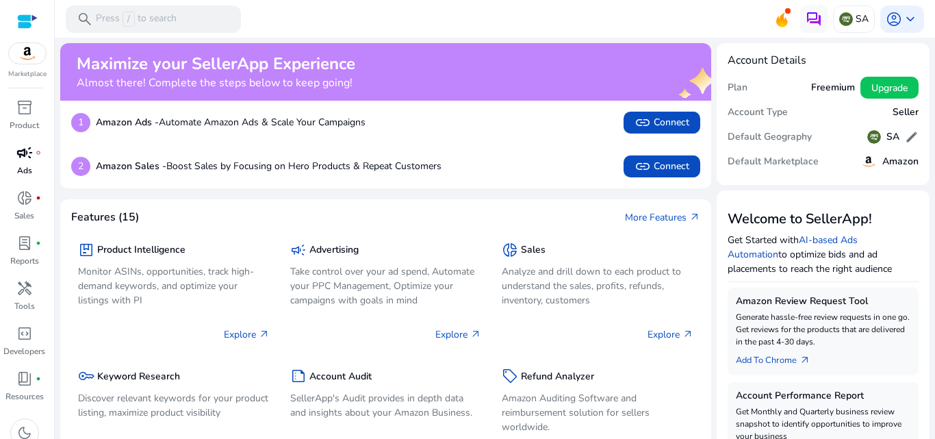
click at [24, 165] on p "Ads" at bounding box center [24, 170] width 15 height 12
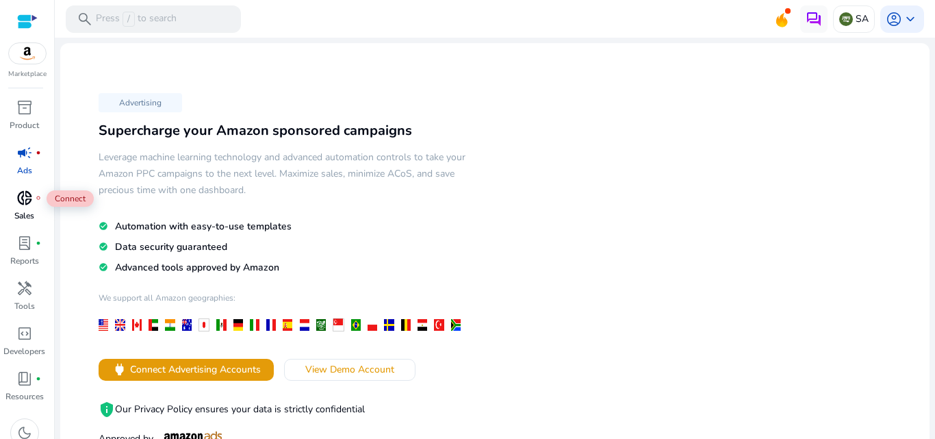
click at [26, 193] on span "donut_small" at bounding box center [24, 198] width 16 height 16
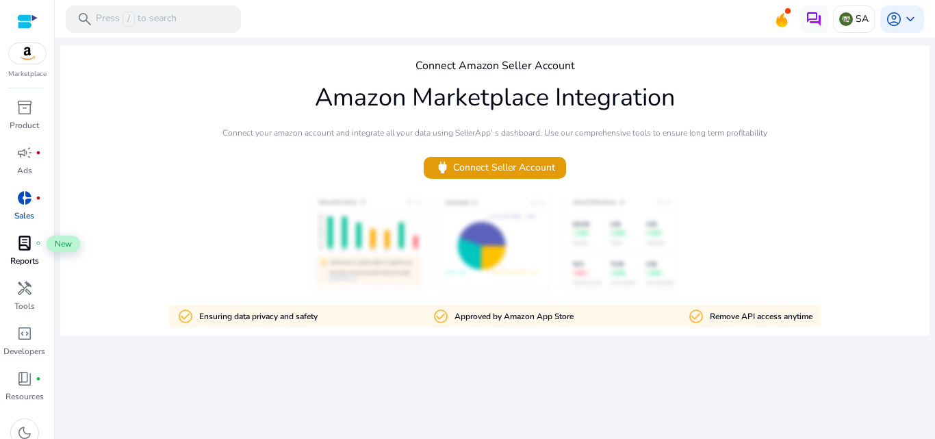
click at [23, 253] on div "lab_profile fiber_manual_record" at bounding box center [24, 243] width 38 height 22
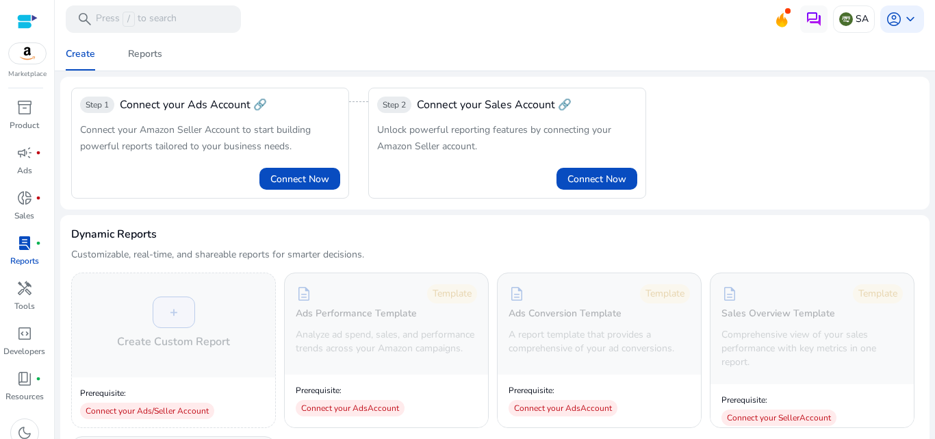
scroll to position [14, 0]
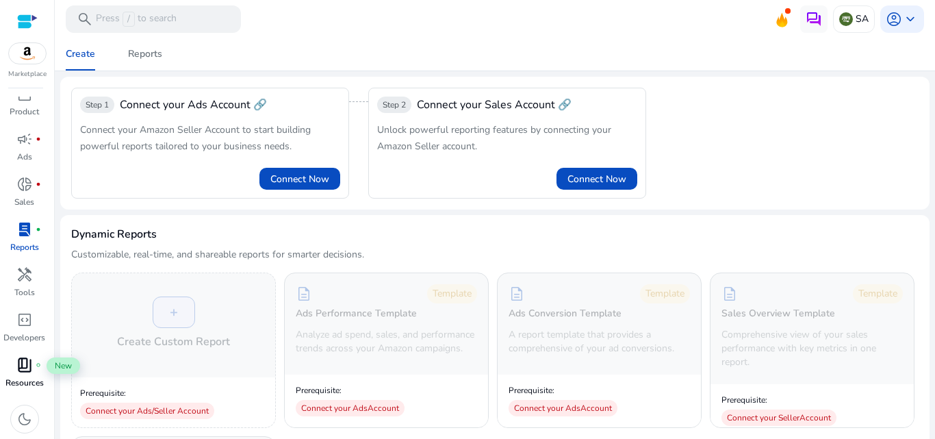
click at [24, 364] on span "book_4" at bounding box center [24, 365] width 16 height 16
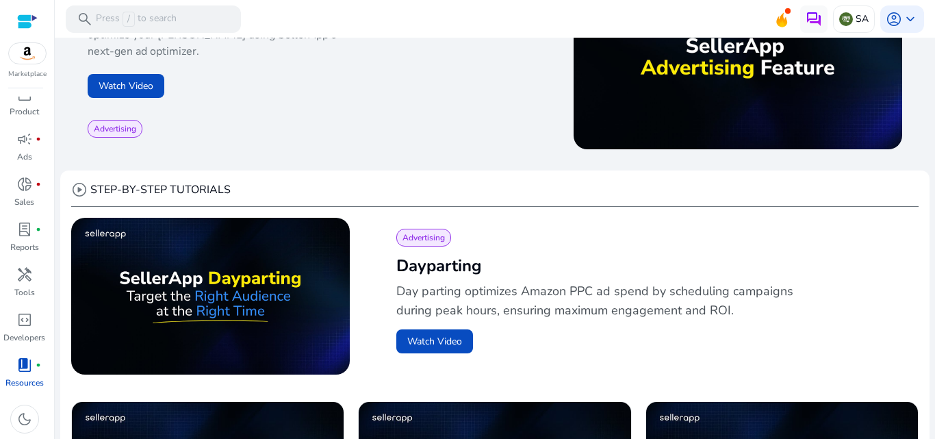
scroll to position [296, 0]
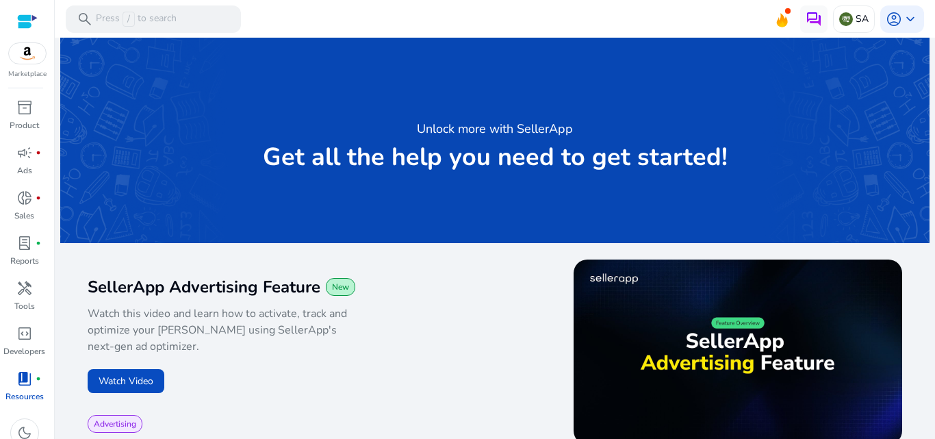
scroll to position [296, 0]
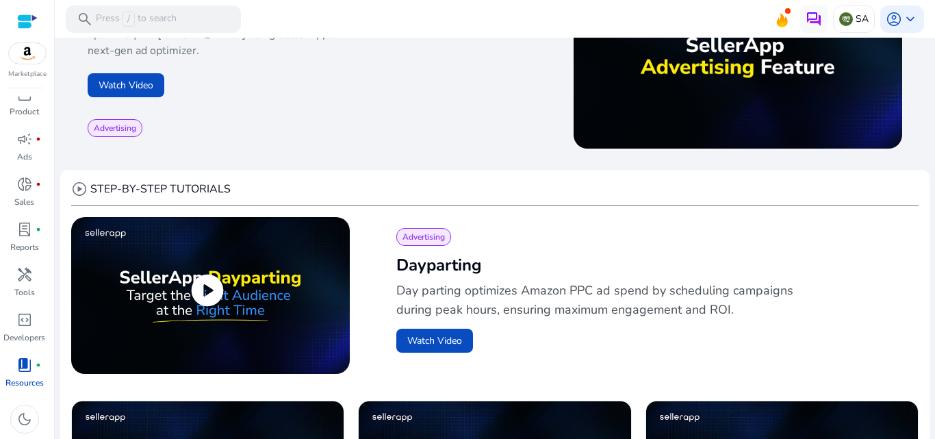
click at [210, 290] on span "play_circle" at bounding box center [207, 290] width 38 height 38
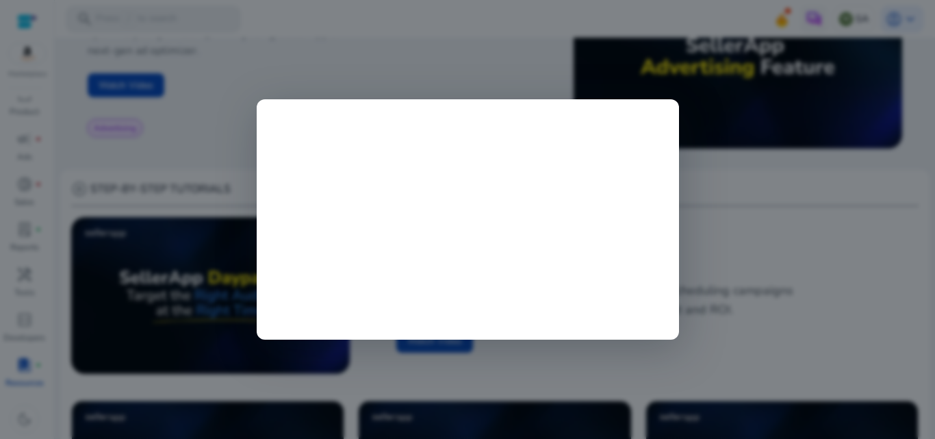
click at [442, 66] on div at bounding box center [467, 219] width 935 height 439
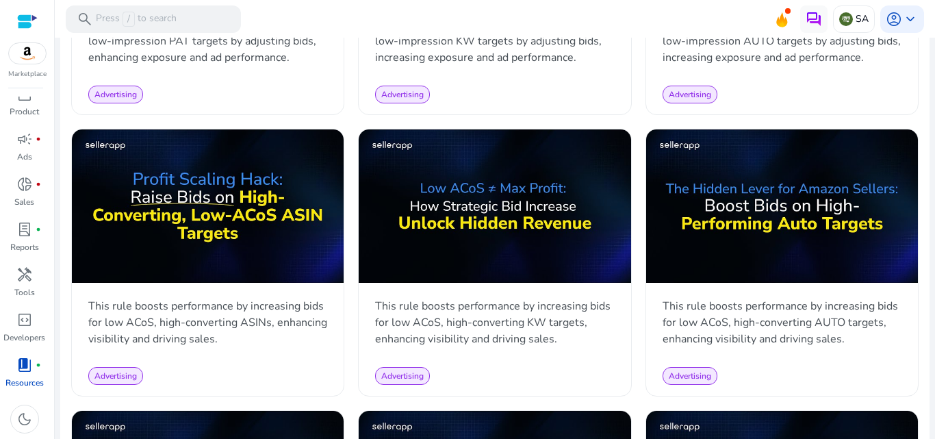
scroll to position [852, 0]
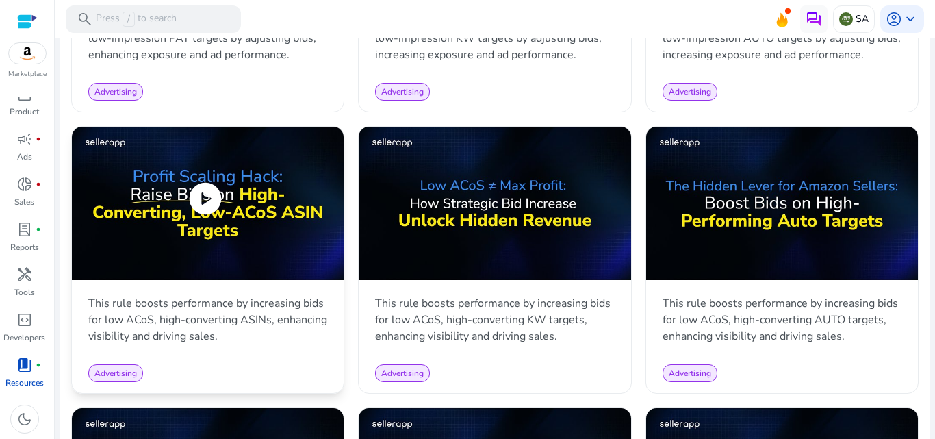
click at [205, 190] on span "play_circle" at bounding box center [205, 198] width 38 height 38
